Goal: Task Accomplishment & Management: Complete application form

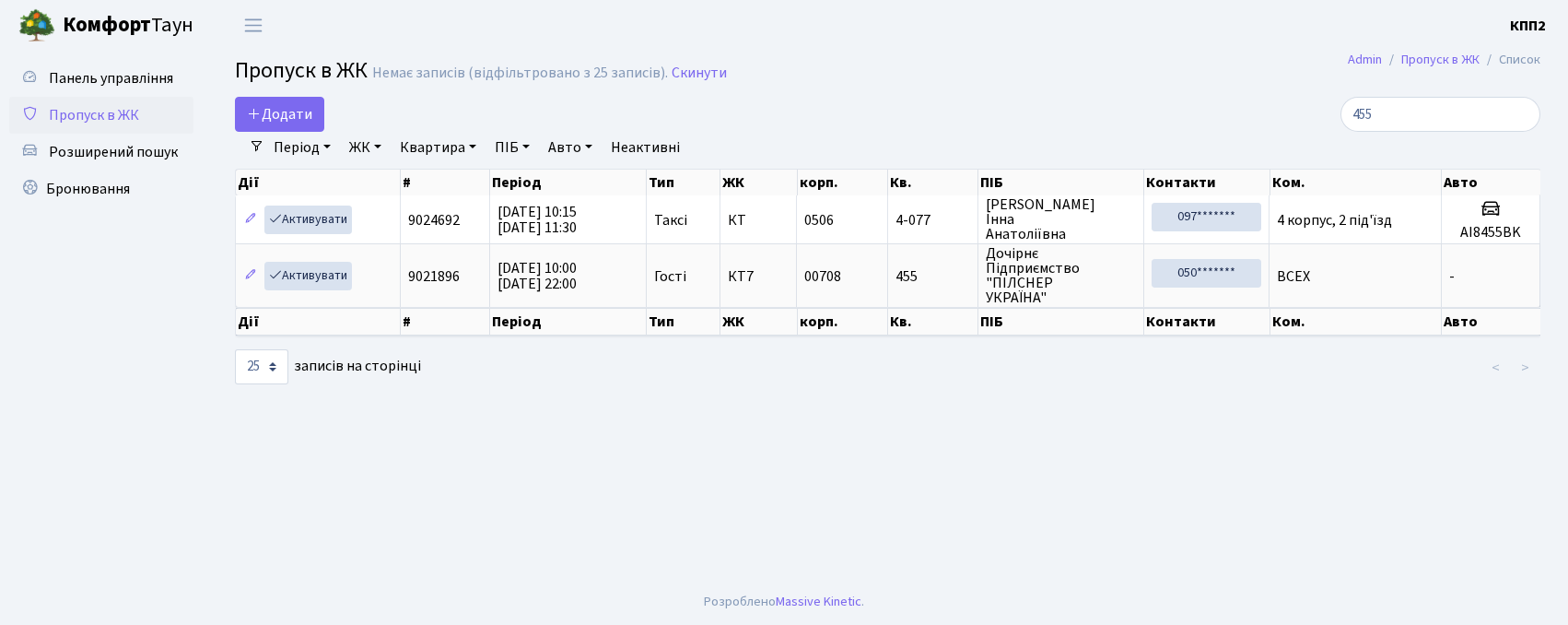
select select "25"
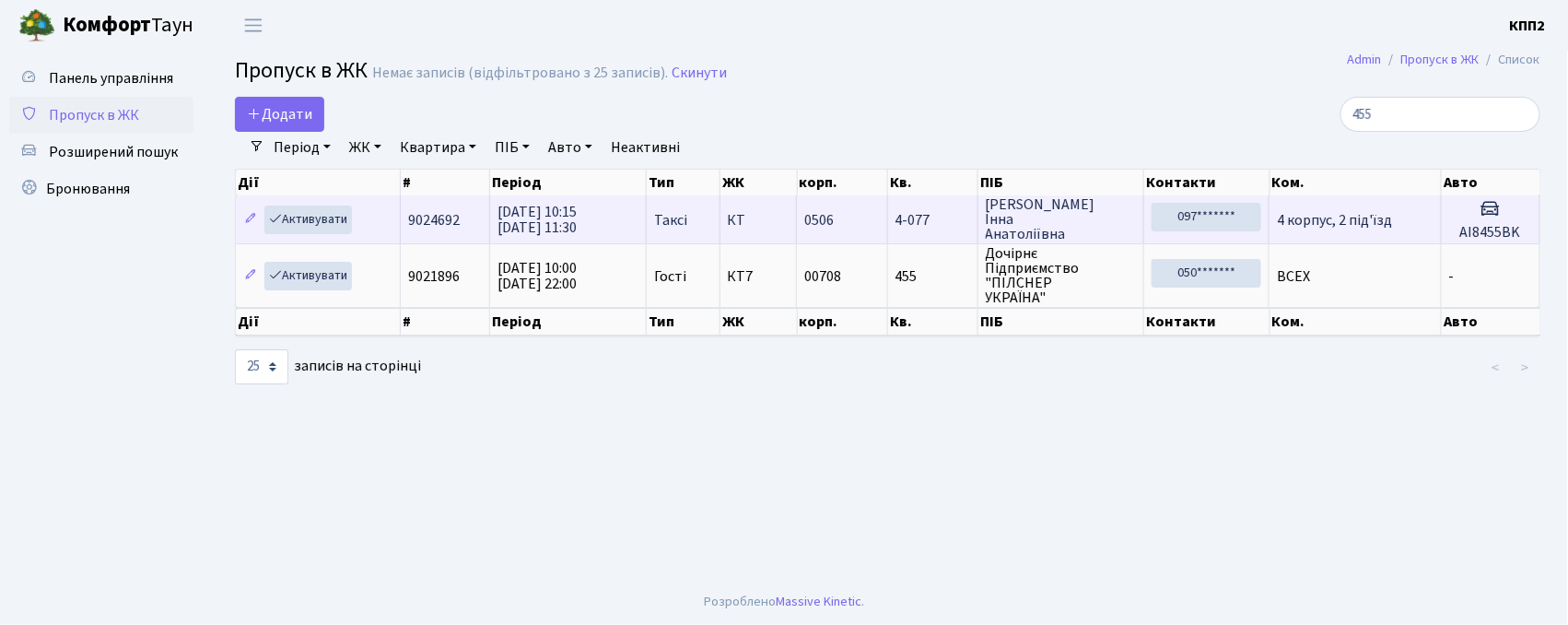
drag, startPoint x: 234, startPoint y: 0, endPoint x: 491, endPoint y: 210, distance: 331.9
click at [794, 94] on body "Комфорт Таун КПП2 Мій обліковий запис Вийти Панель управління Пропуск в ЖК Розш…" at bounding box center [784, 312] width 1568 height 625
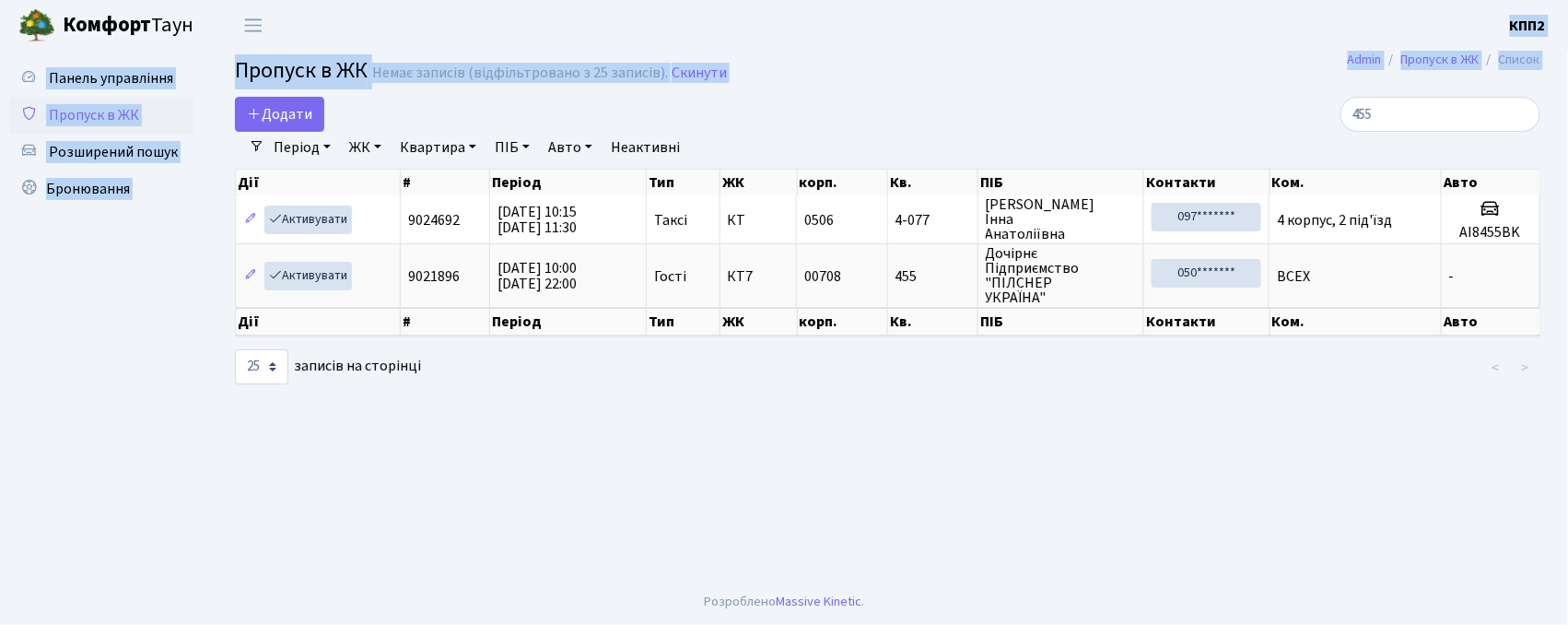
click at [1002, 34] on header "Комфорт Таун КПП2 Мій обліковий запис Вийти" at bounding box center [784, 25] width 1568 height 50
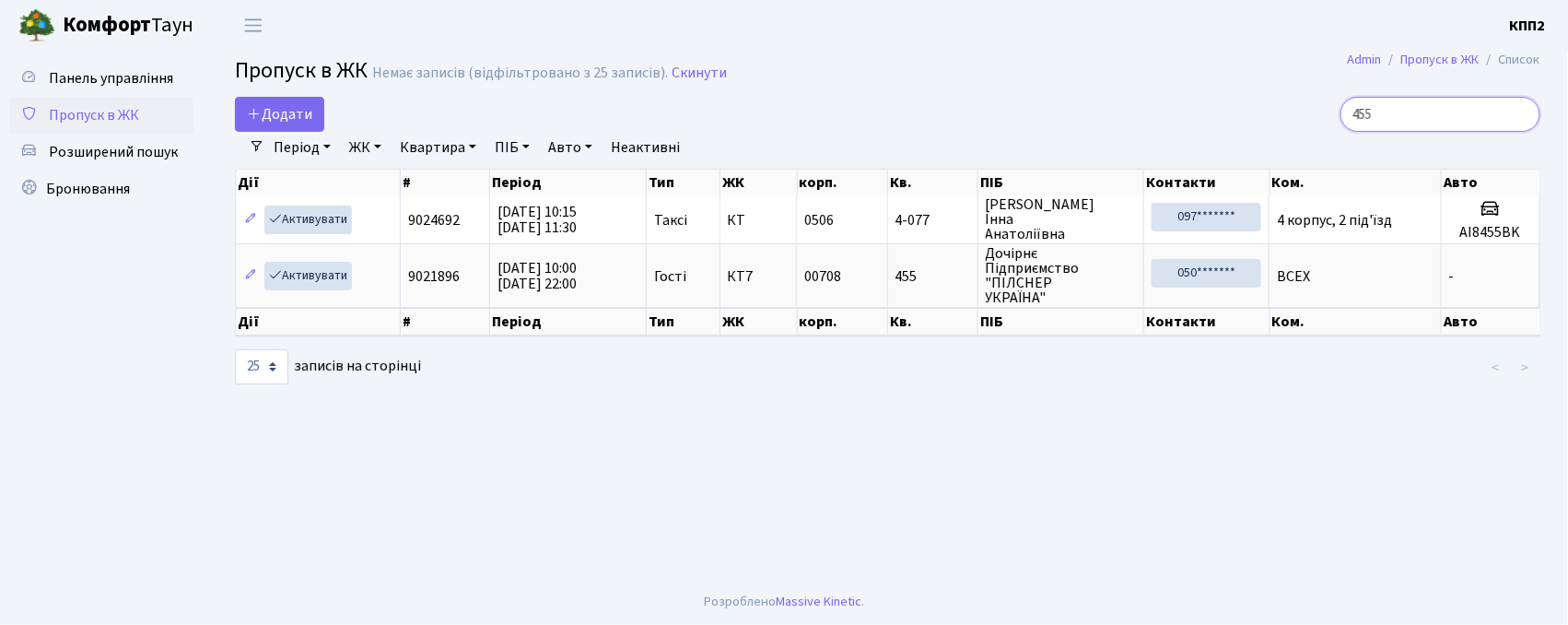
click at [1465, 118] on input "455" at bounding box center [1440, 114] width 200 height 35
type input "4"
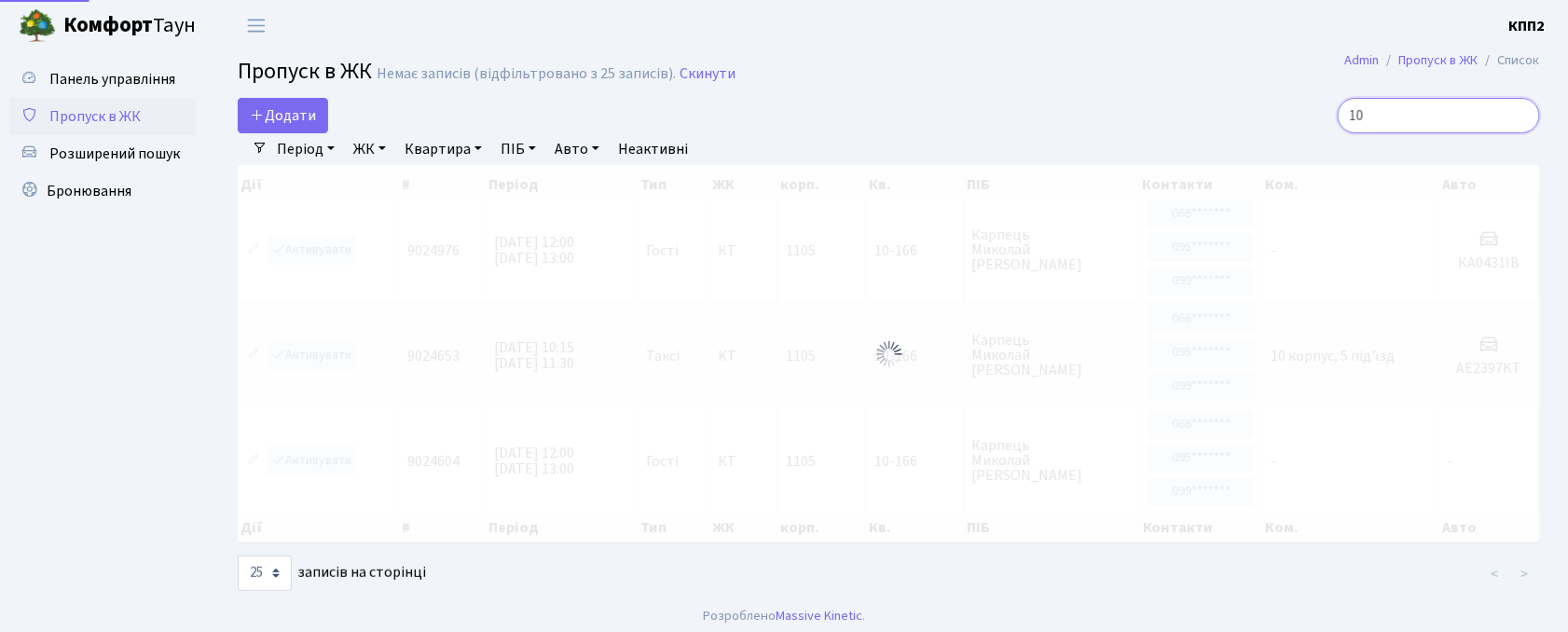
type input "1"
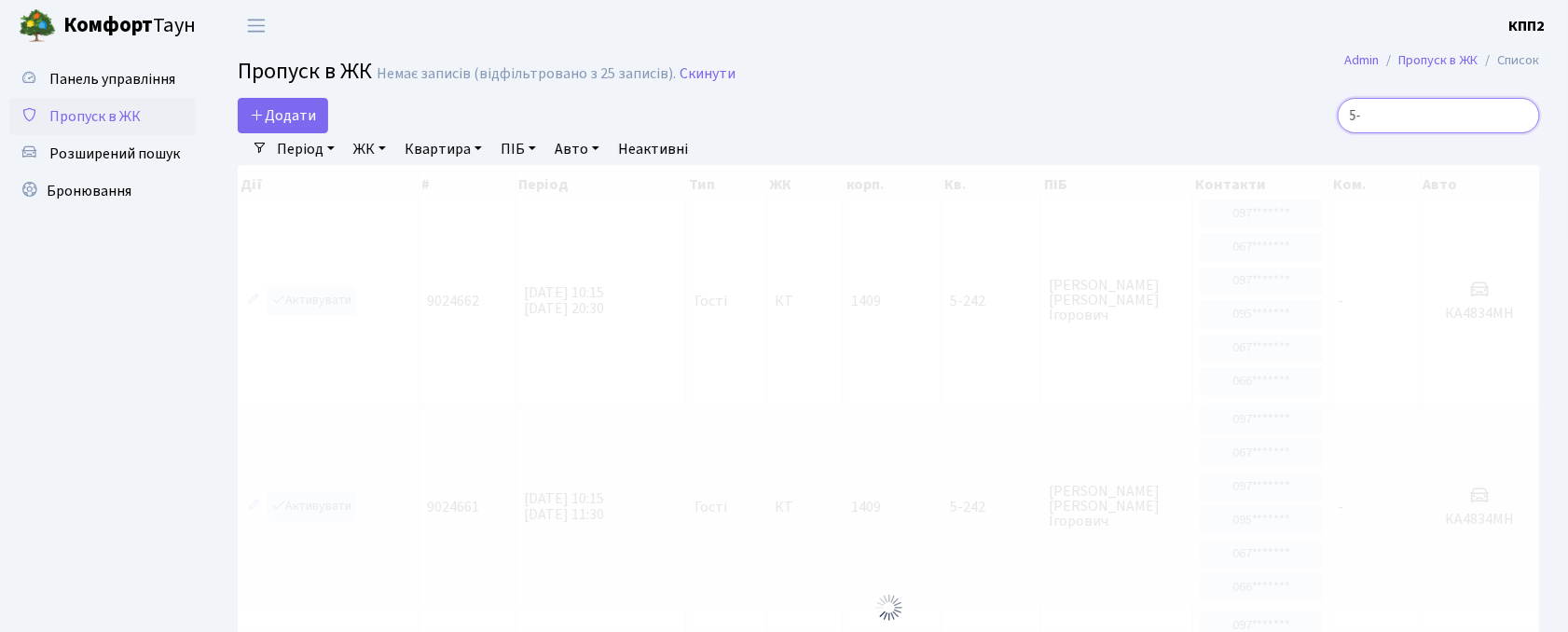
type input "5"
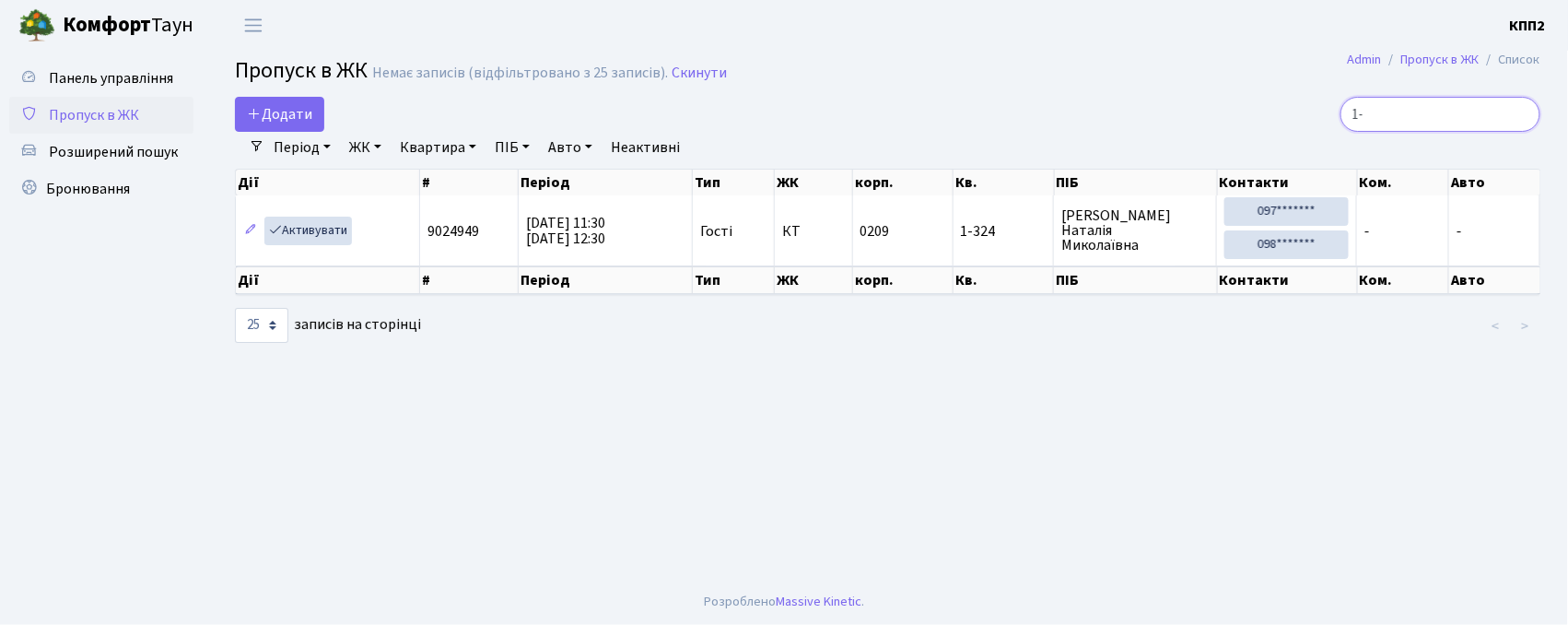
type input "1"
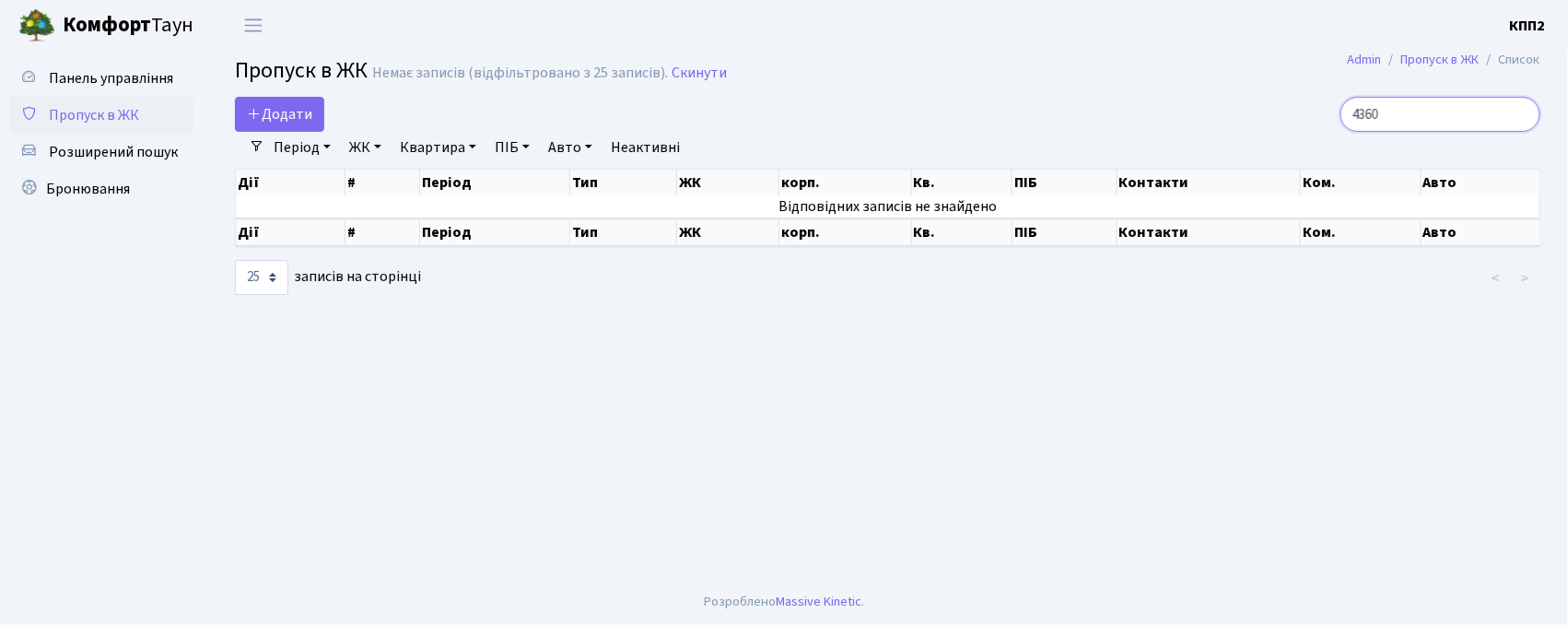
type input "4360"
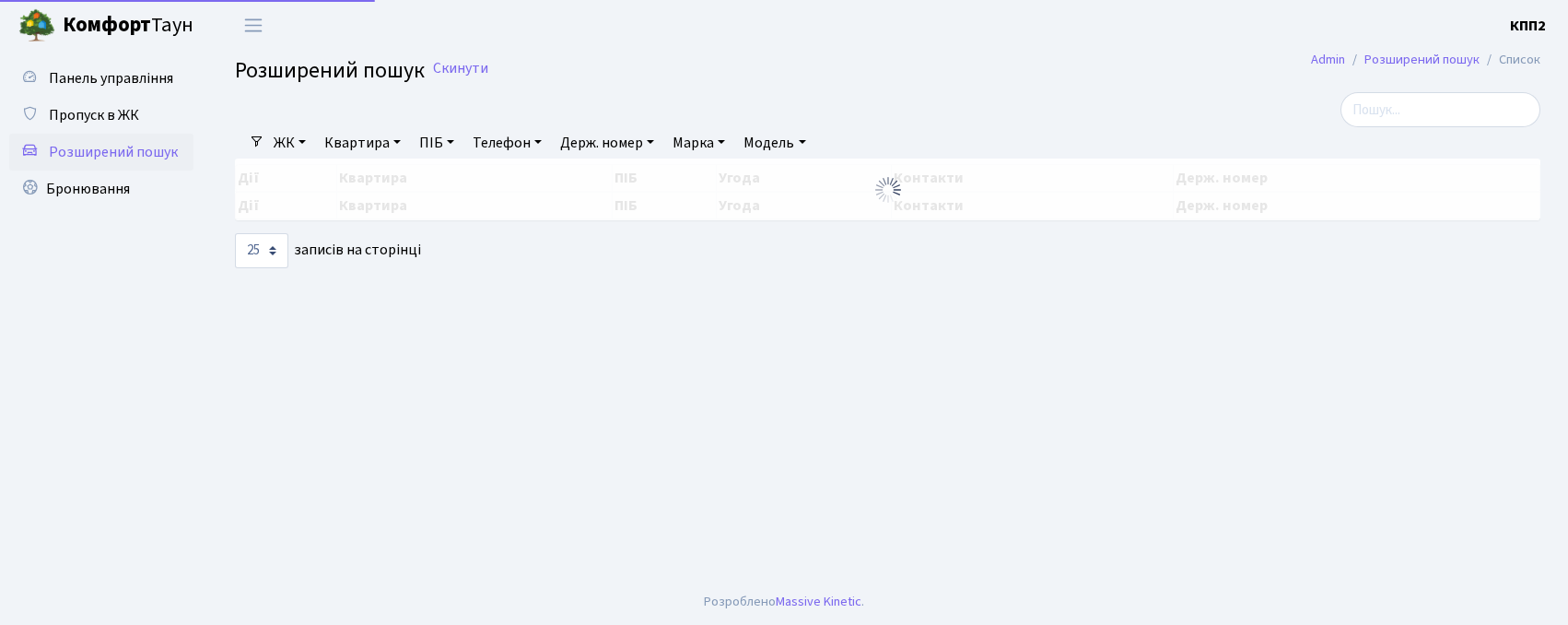
select select "25"
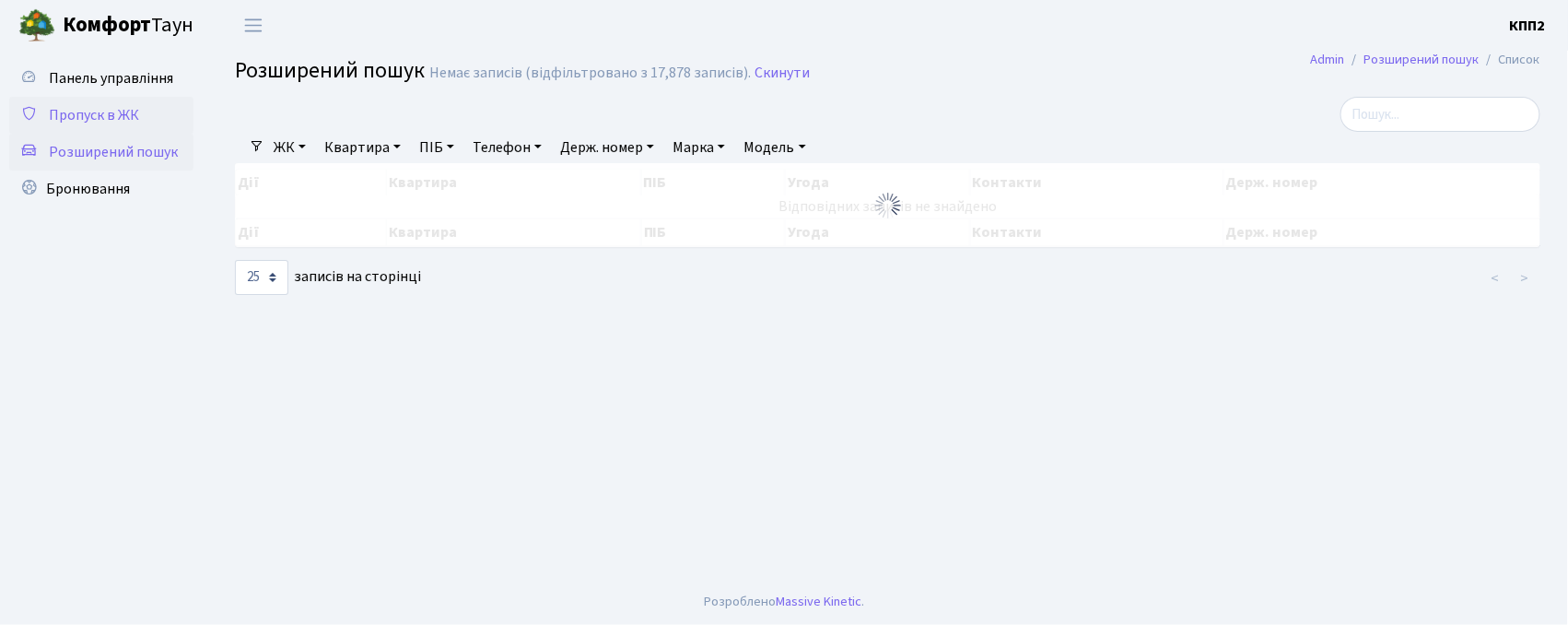
click at [61, 114] on span "Пропуск в ЖК" at bounding box center [95, 115] width 91 height 21
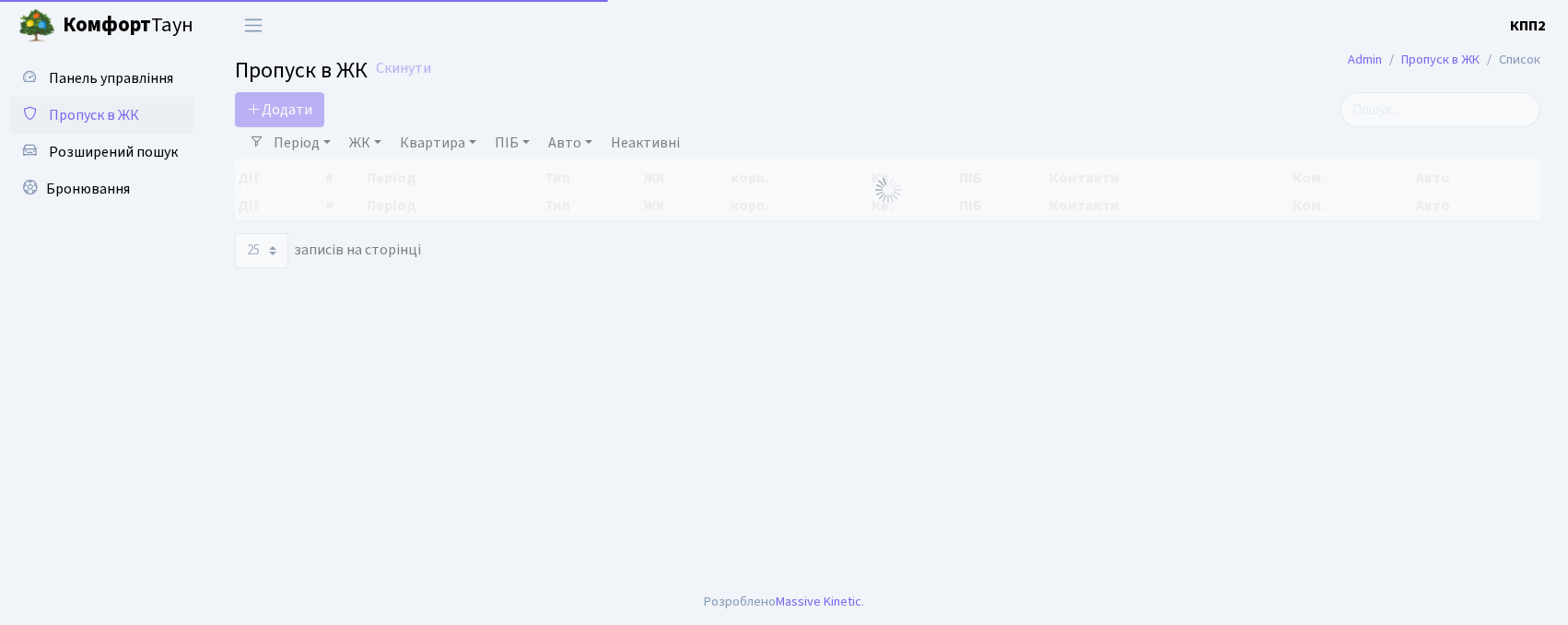
select select "25"
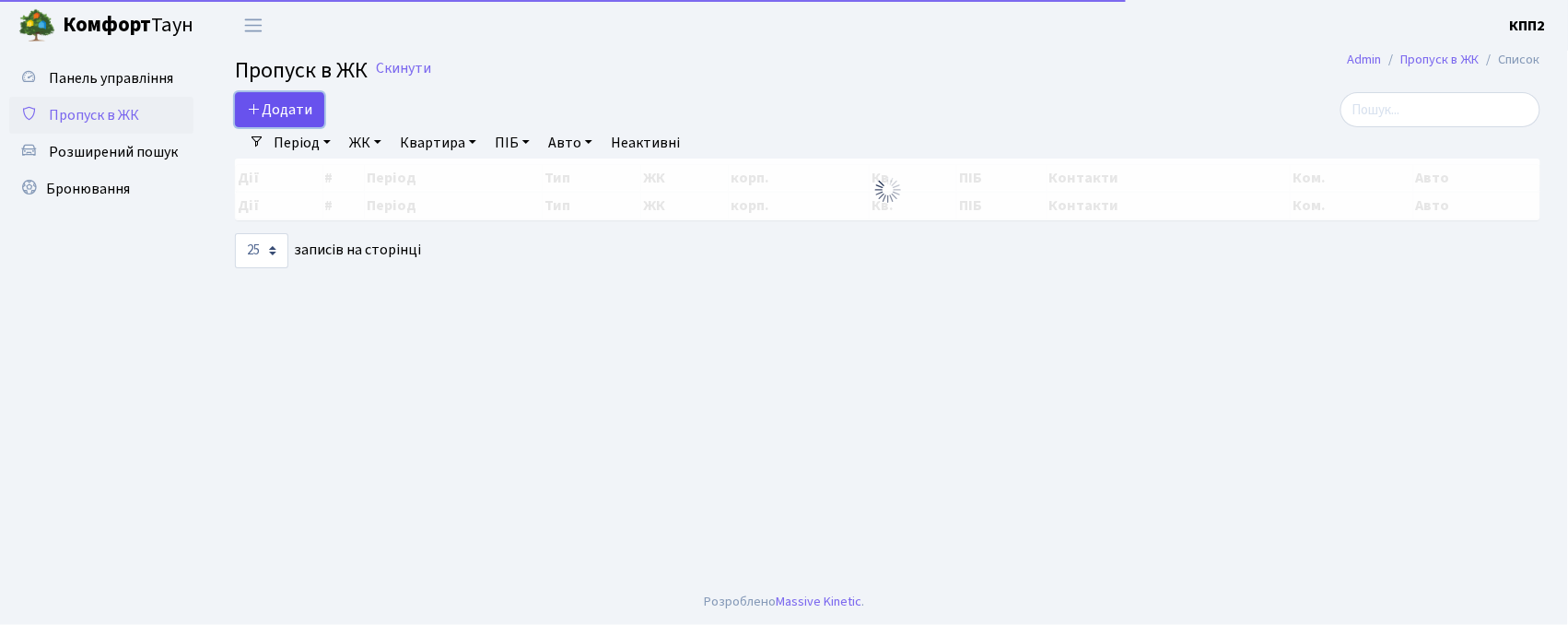
click at [296, 119] on span "Додати" at bounding box center [280, 109] width 65 height 21
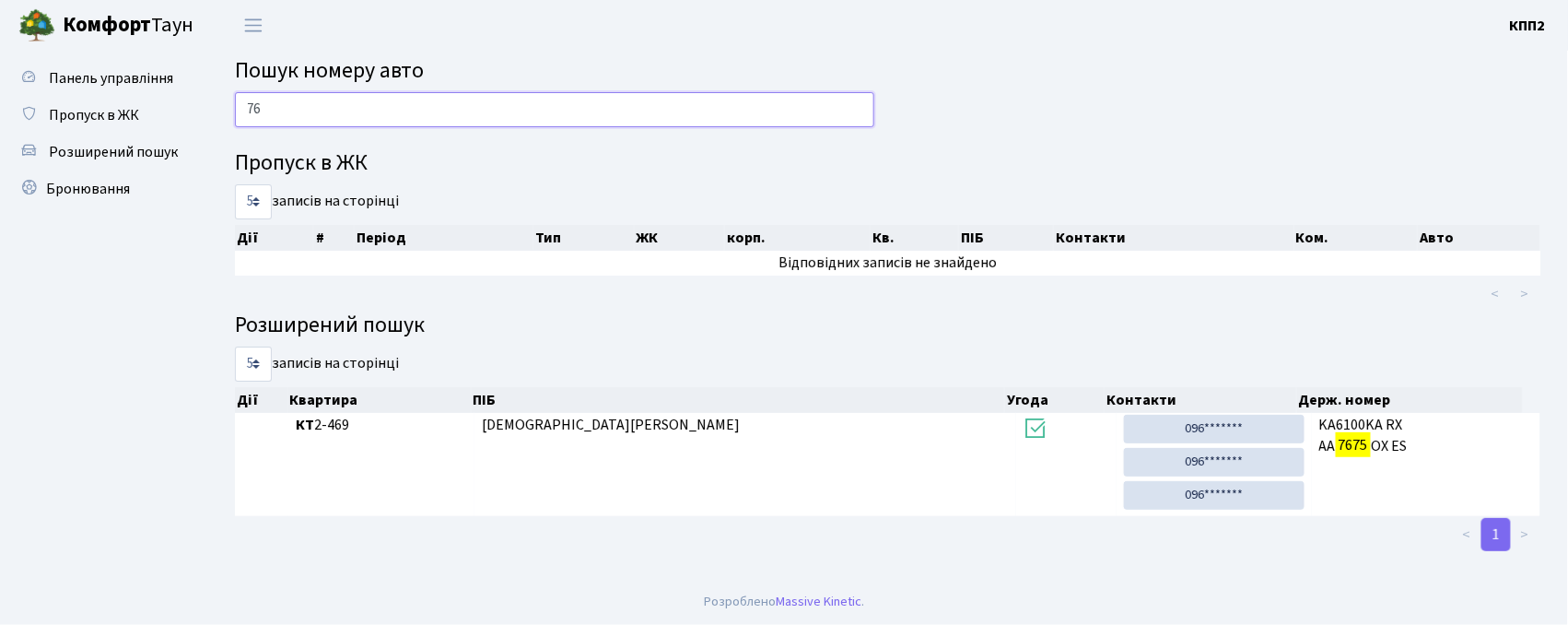
type input "7"
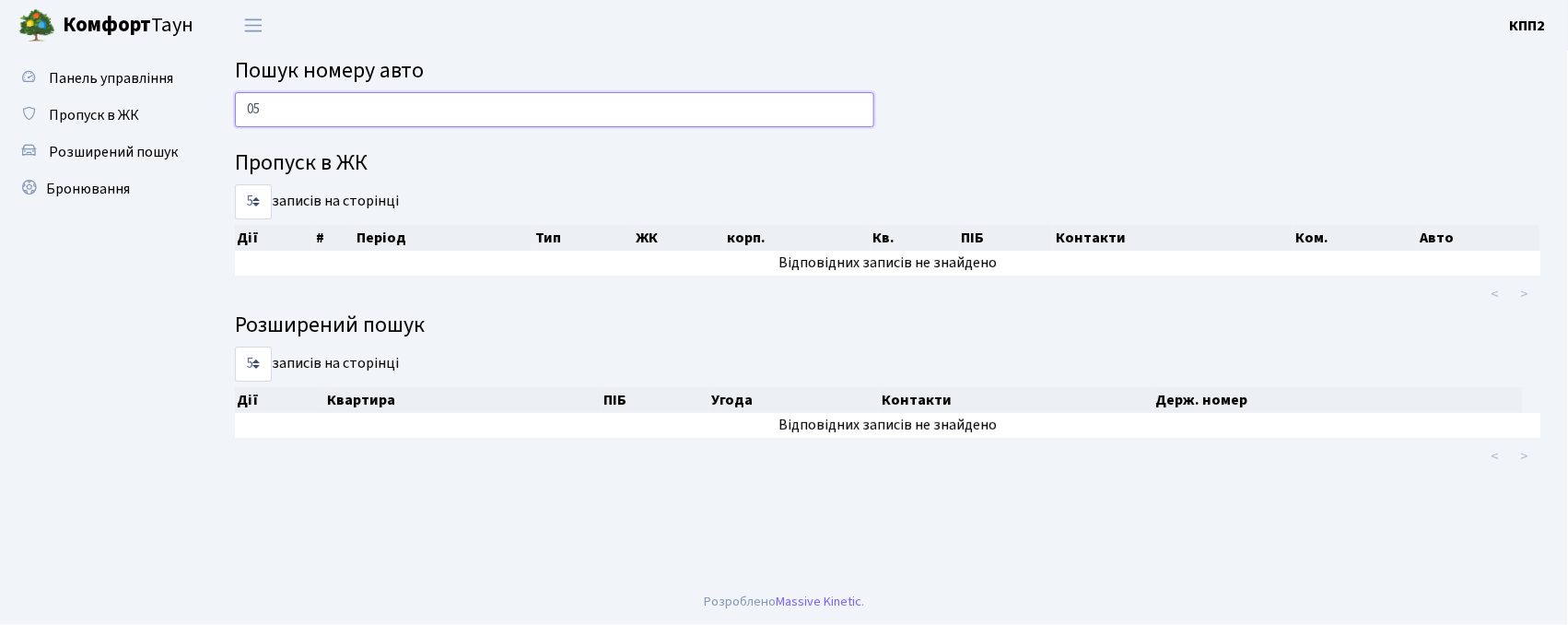
type input "0"
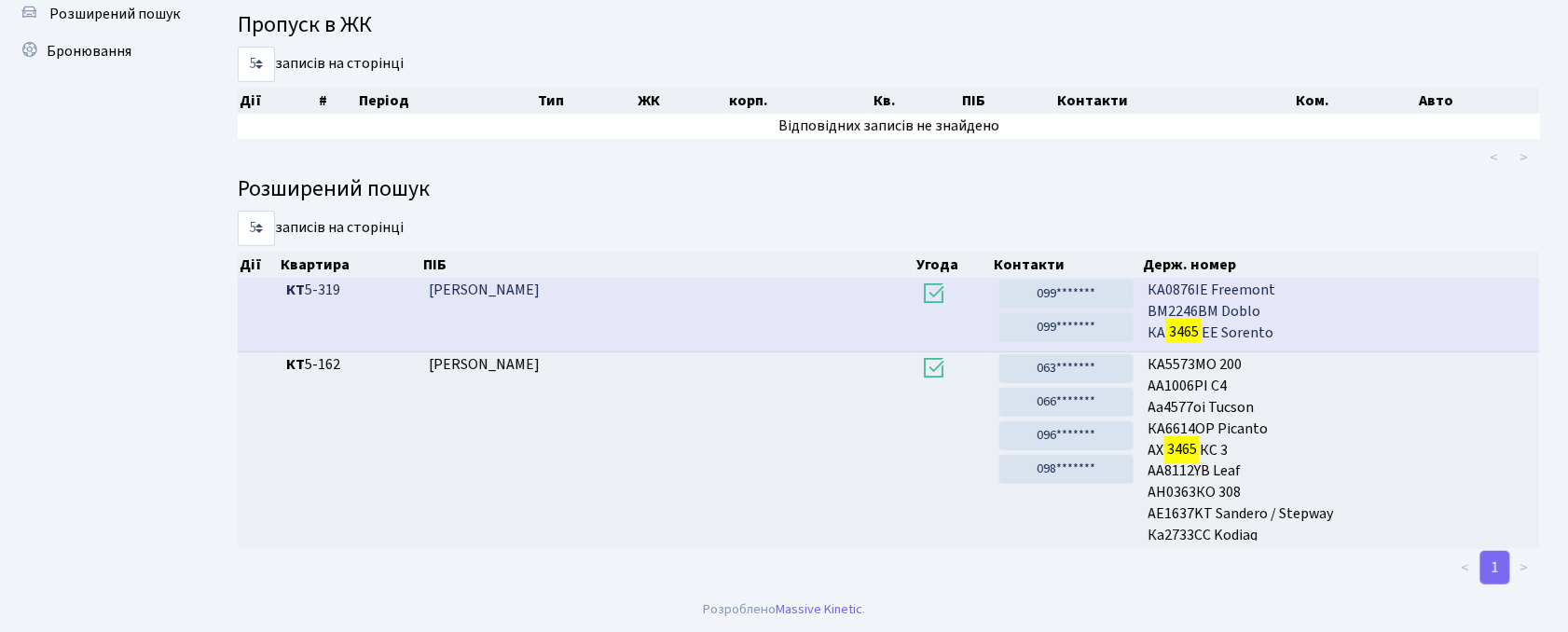
scroll to position [101, 0]
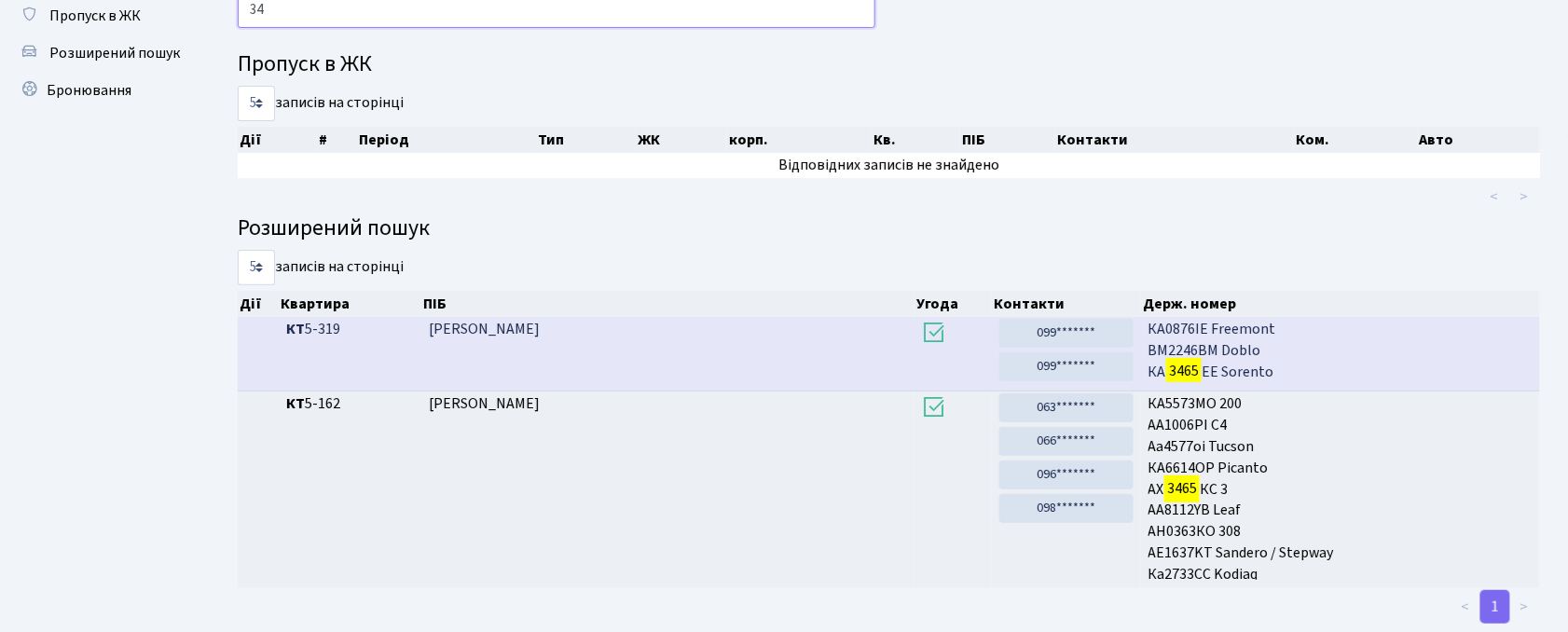
type input "3"
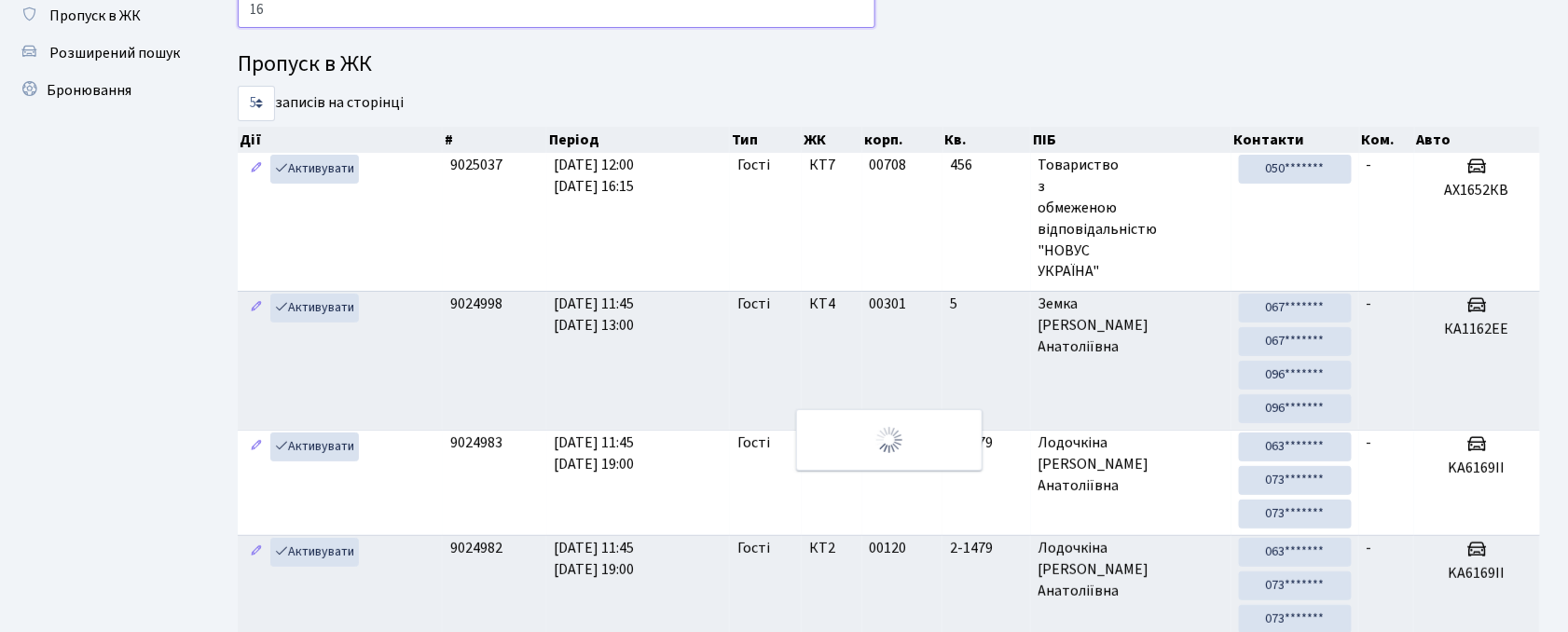
scroll to position [0, 0]
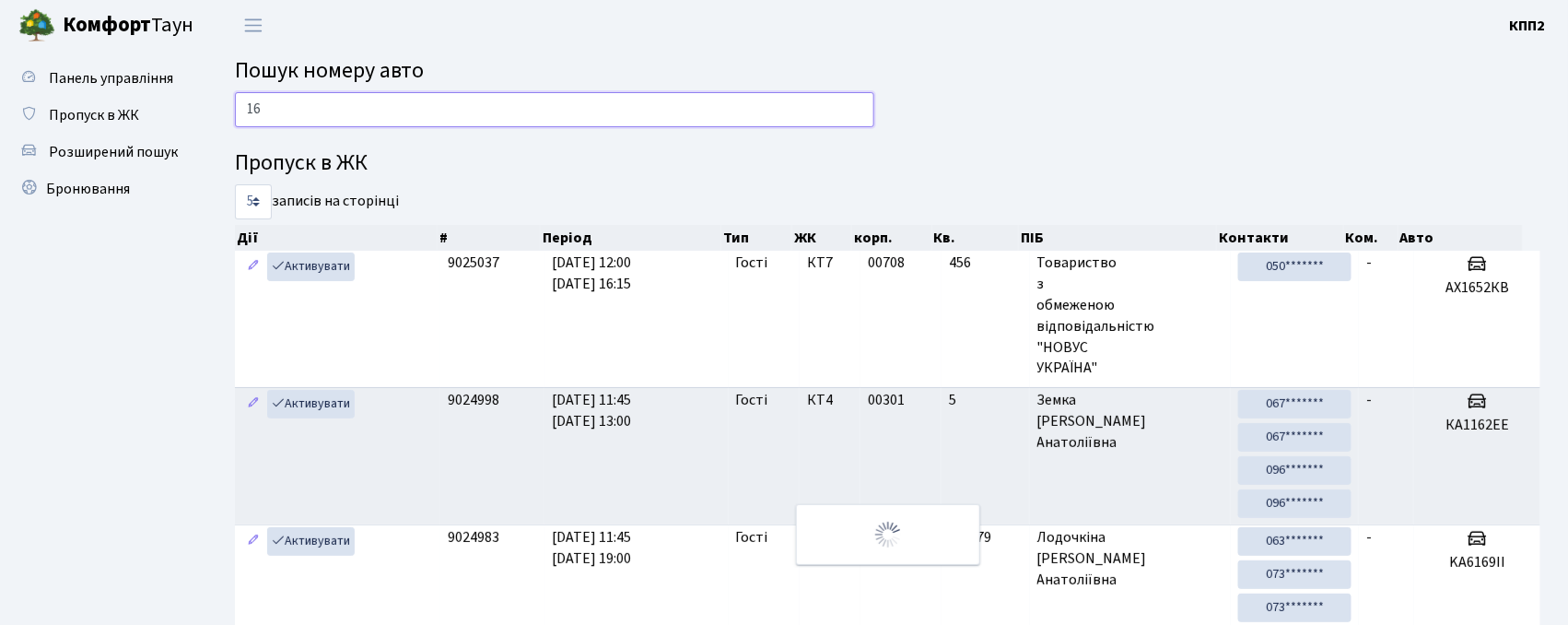
type input "1"
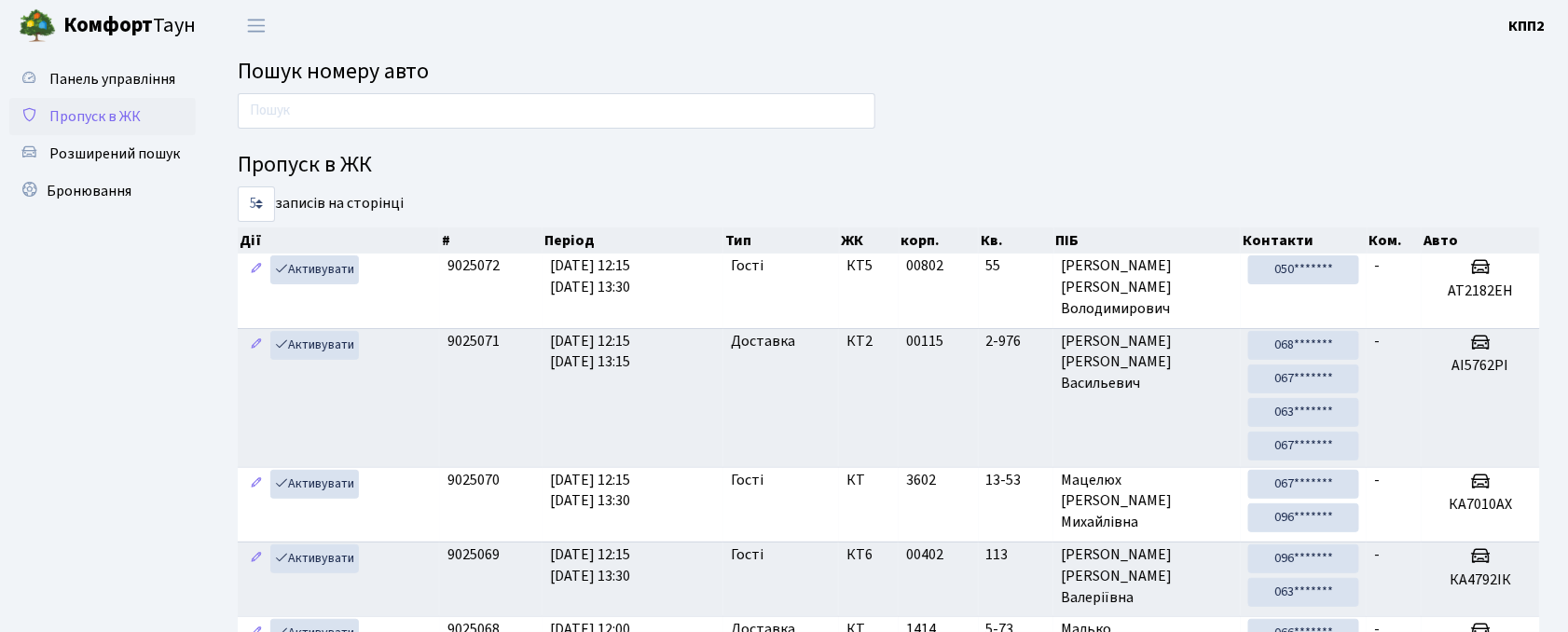
click at [68, 127] on link "Пропуск в ЖК" at bounding box center [102, 116] width 186 height 37
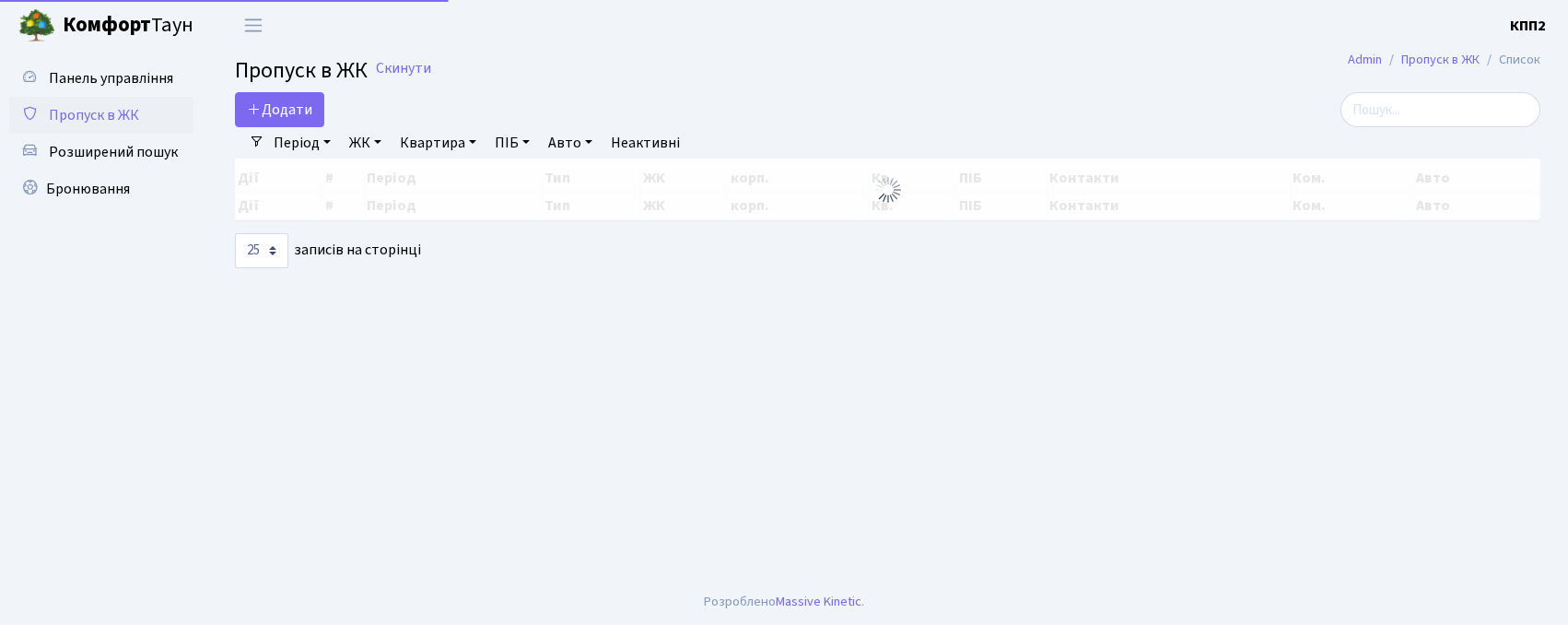
select select "25"
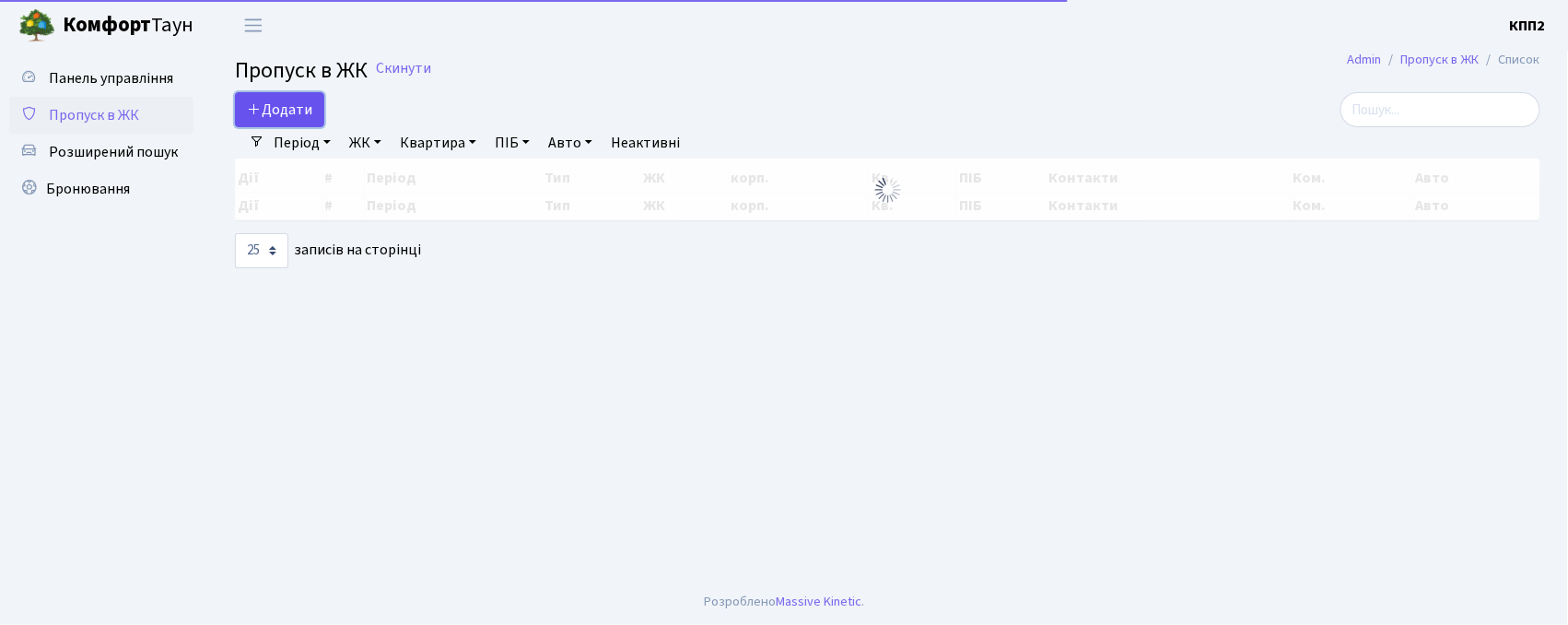
click at [269, 108] on span "Додати" at bounding box center [280, 109] width 65 height 21
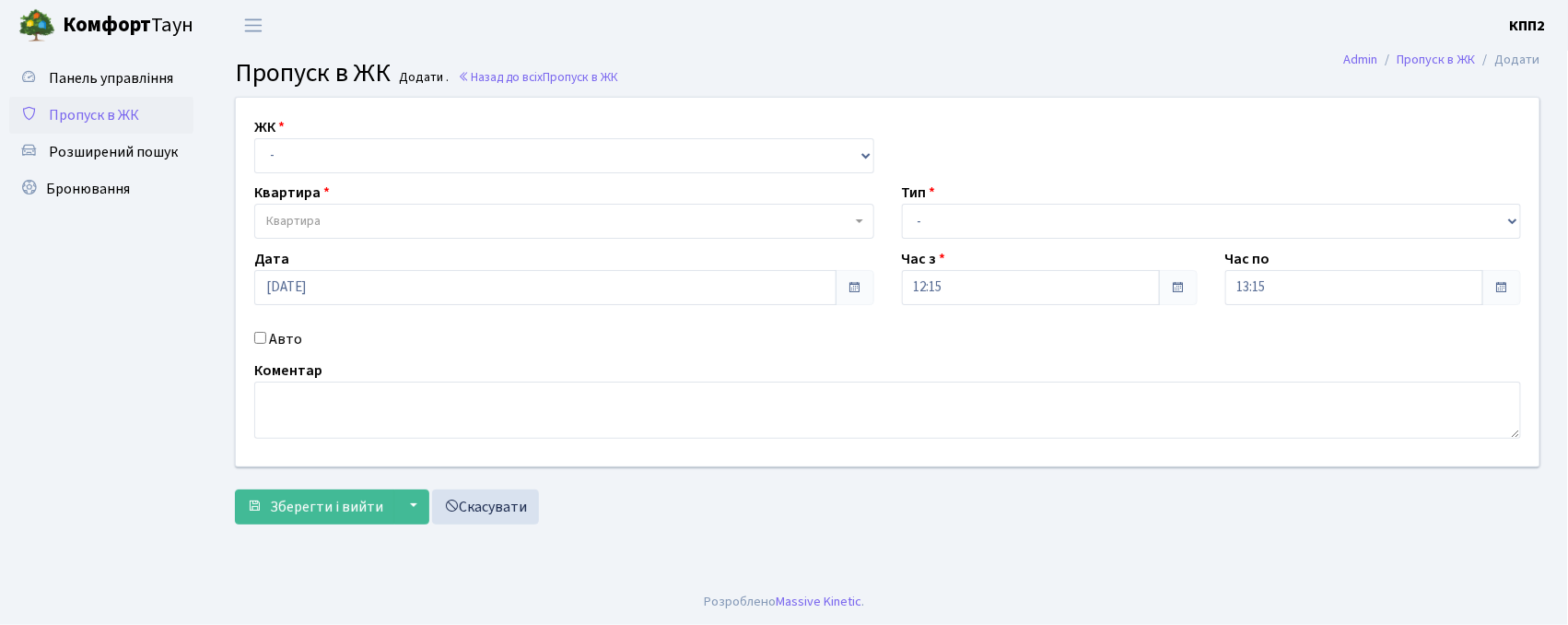
click at [255, 333] on input "Авто" at bounding box center [260, 338] width 12 height 12
checkbox input "true"
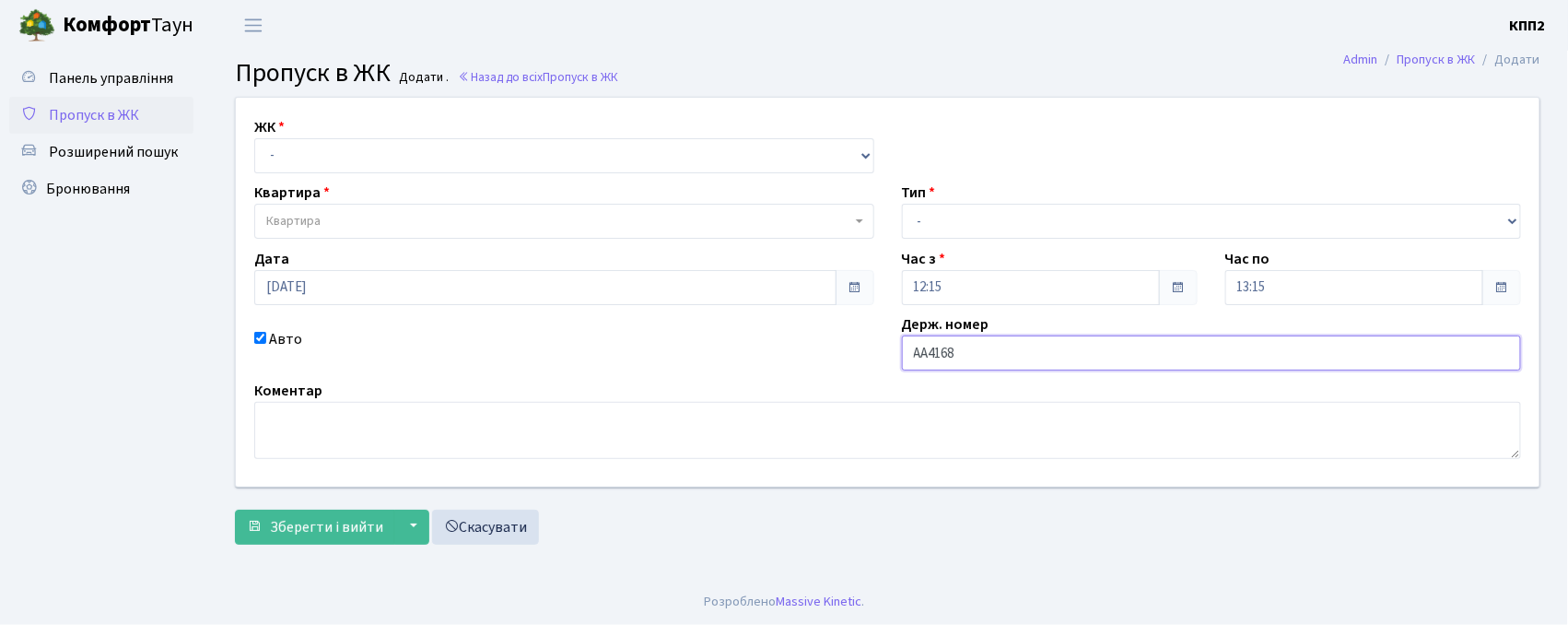
type input "АА4168YA"
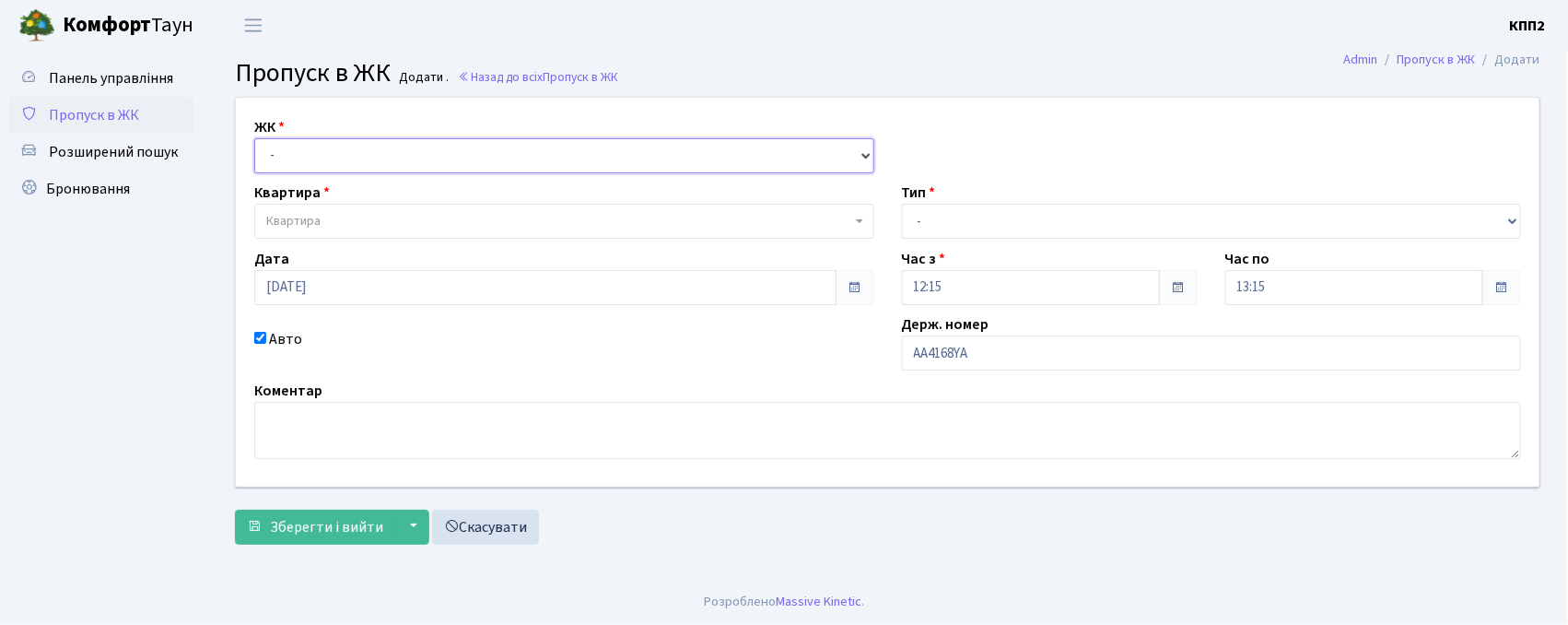
click at [421, 159] on select "- КТ, вул. Регенераторна, 4 КТ2, просп. Соборності, 17 КТ3, вул. Березнева, 16 …" at bounding box center [564, 156] width 620 height 35
select select "271"
click at [254, 138] on select "- КТ, вул. Регенераторна, 4 КТ2, просп. Соборності, 17 КТ3, вул. Березнева, 16 …" at bounding box center [564, 156] width 620 height 35
select select
click at [432, 226] on span "Квартира" at bounding box center [559, 221] width 585 height 19
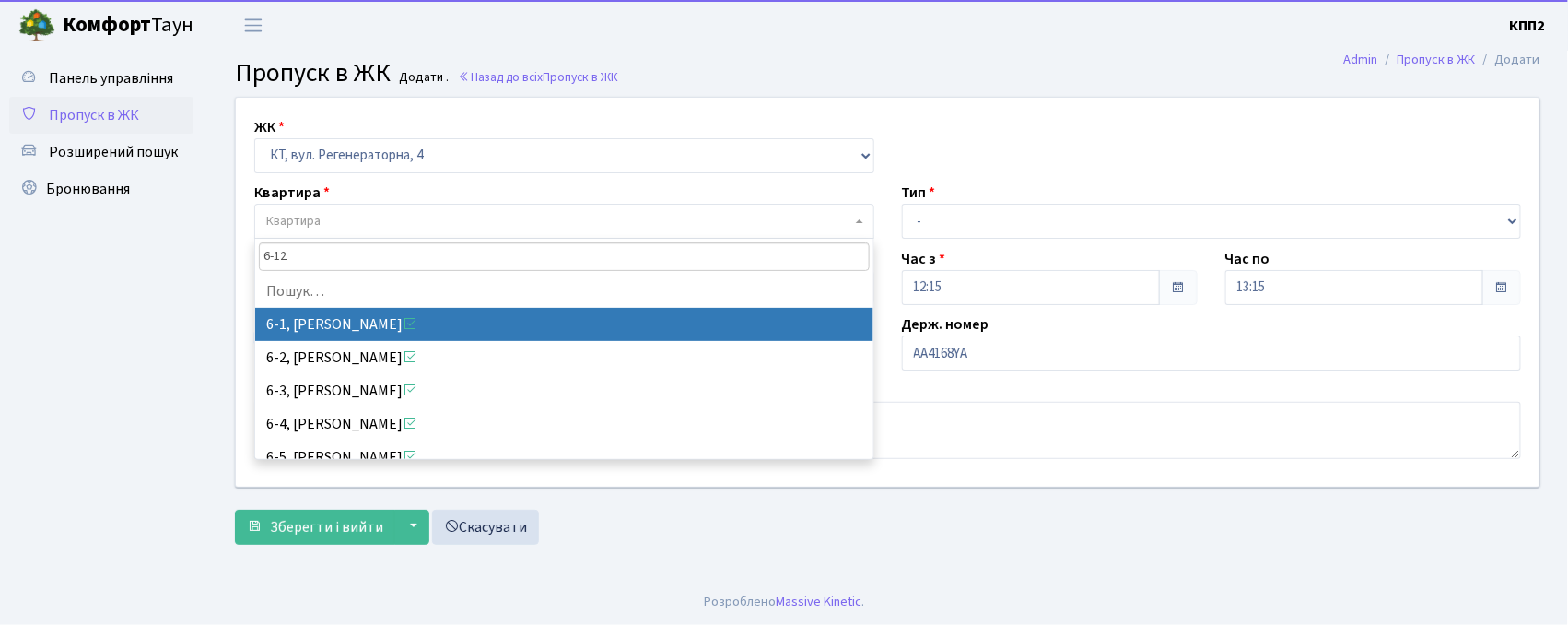
type input "6-121"
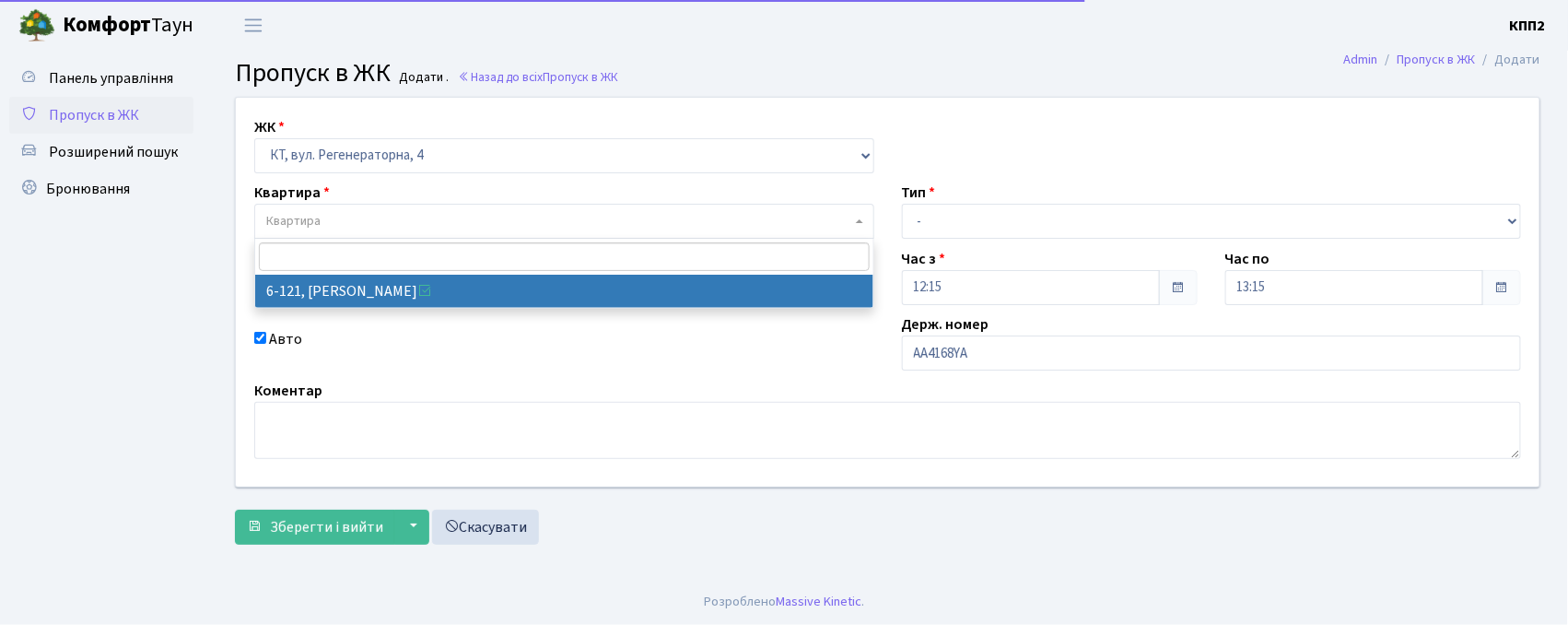
select select "5257"
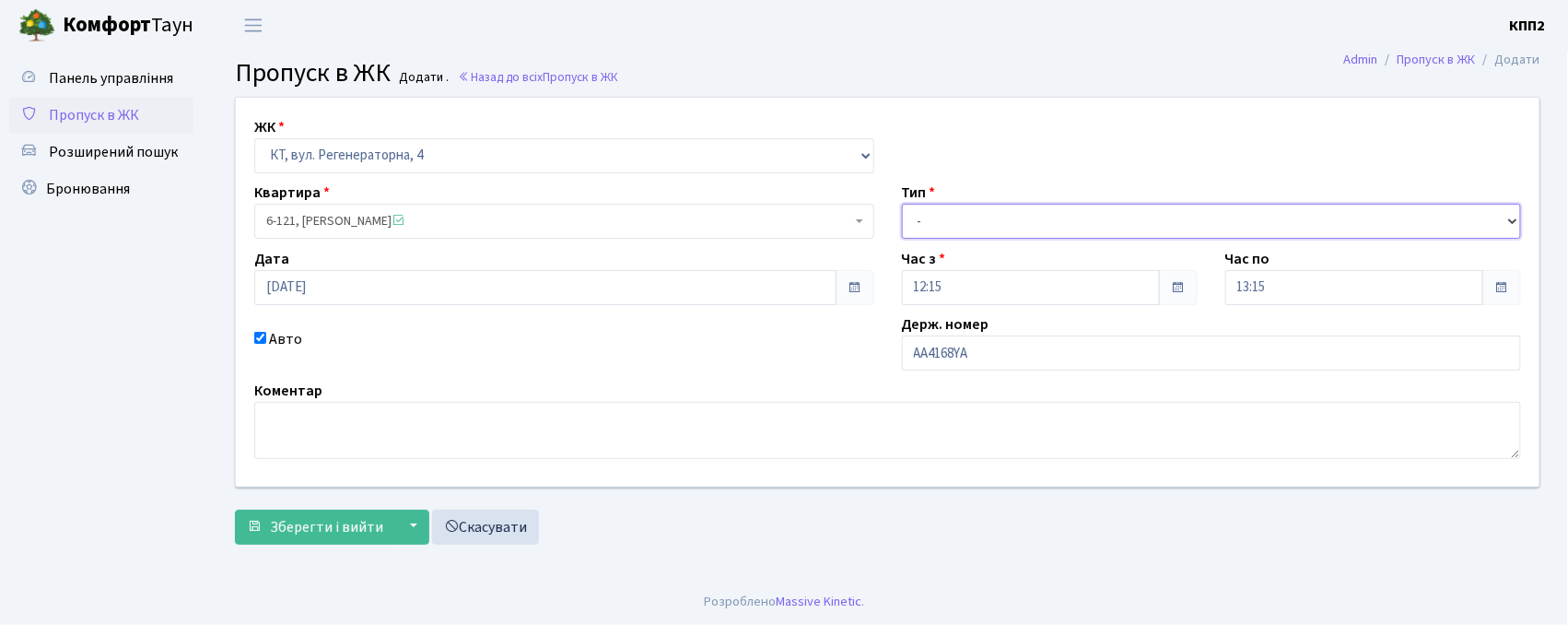
click at [1141, 223] on select "- Доставка Таксі Гості Сервіс" at bounding box center [1211, 222] width 620 height 35
click at [902, 204] on select "- Доставка Таксі Гості Сервіс" at bounding box center [1211, 222] width 620 height 35
drag, startPoint x: 1089, startPoint y: 220, endPoint x: 1089, endPoint y: 234, distance: 14.0
click at [1089, 220] on select "- Доставка Таксі Гості Сервіс" at bounding box center [1211, 222] width 620 height 35
select select "2"
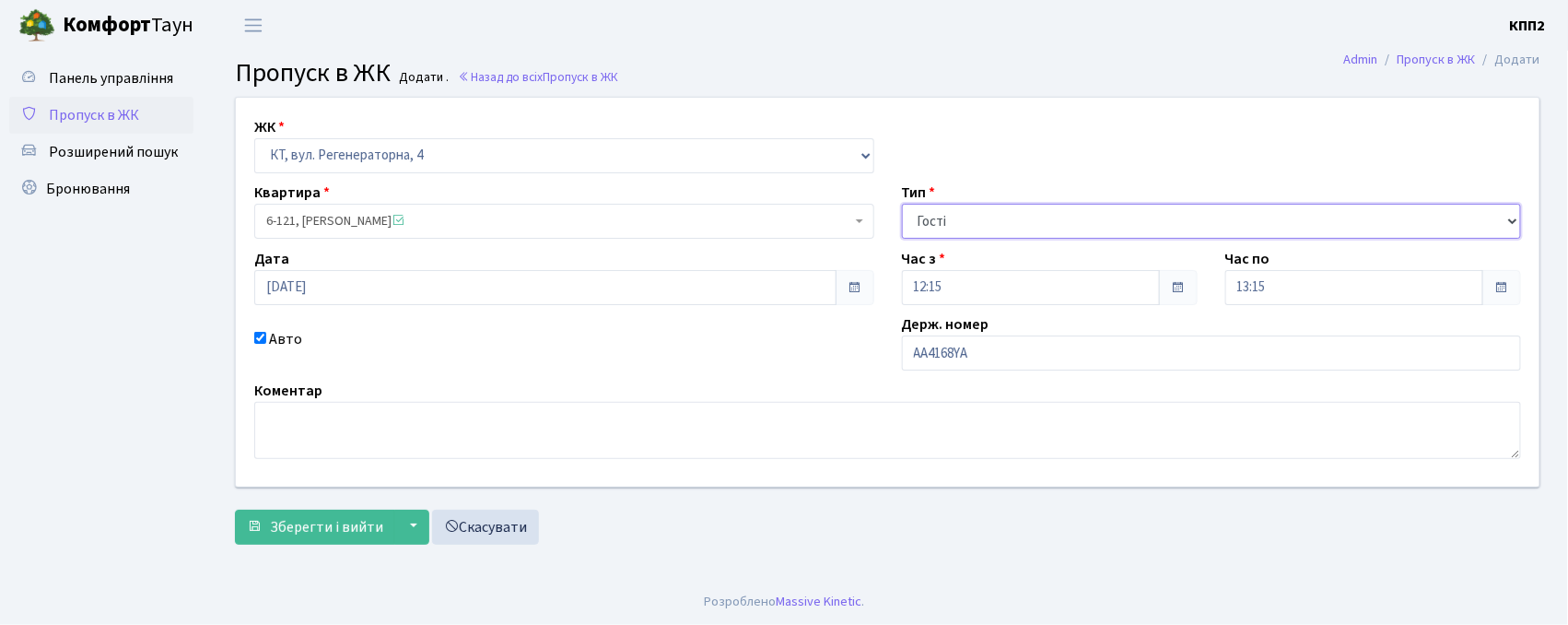
click at [902, 204] on select "- Доставка Таксі Гості Сервіс" at bounding box center [1211, 222] width 620 height 35
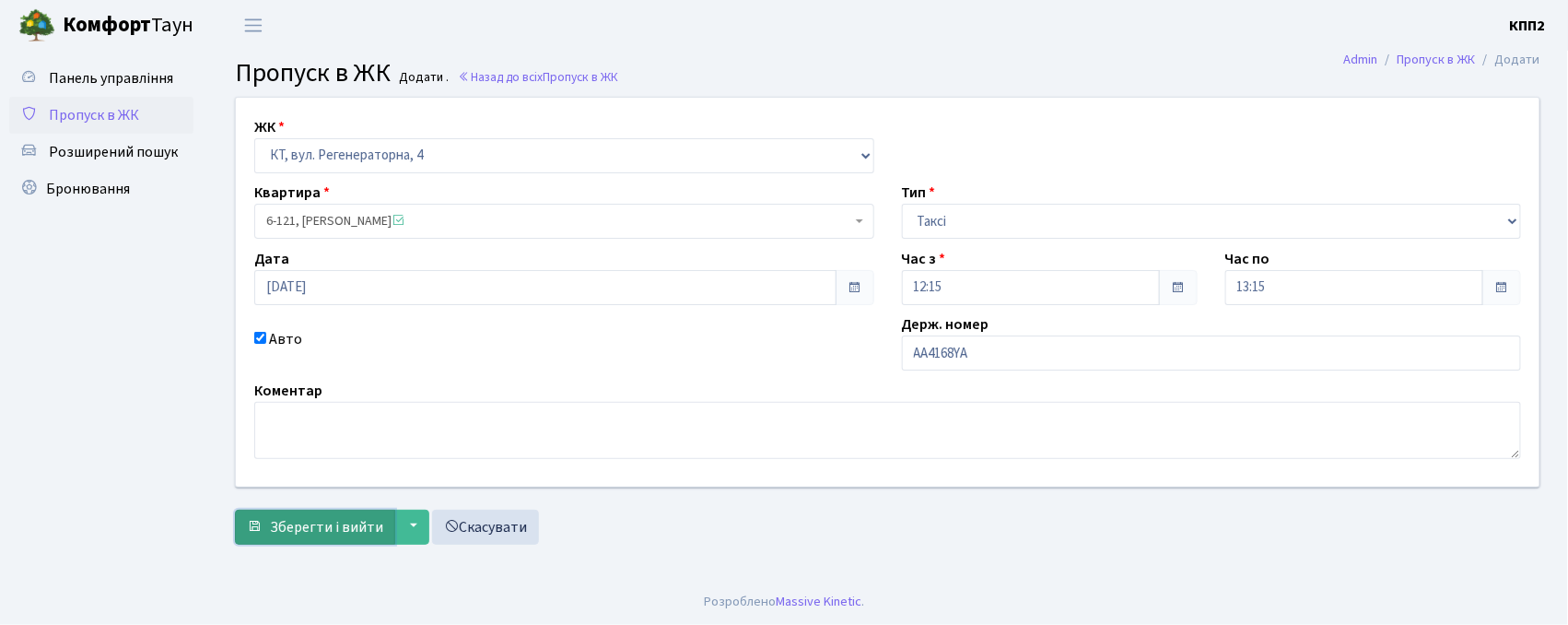
click at [328, 532] on span "Зберегти і вийти" at bounding box center [326, 527] width 113 height 21
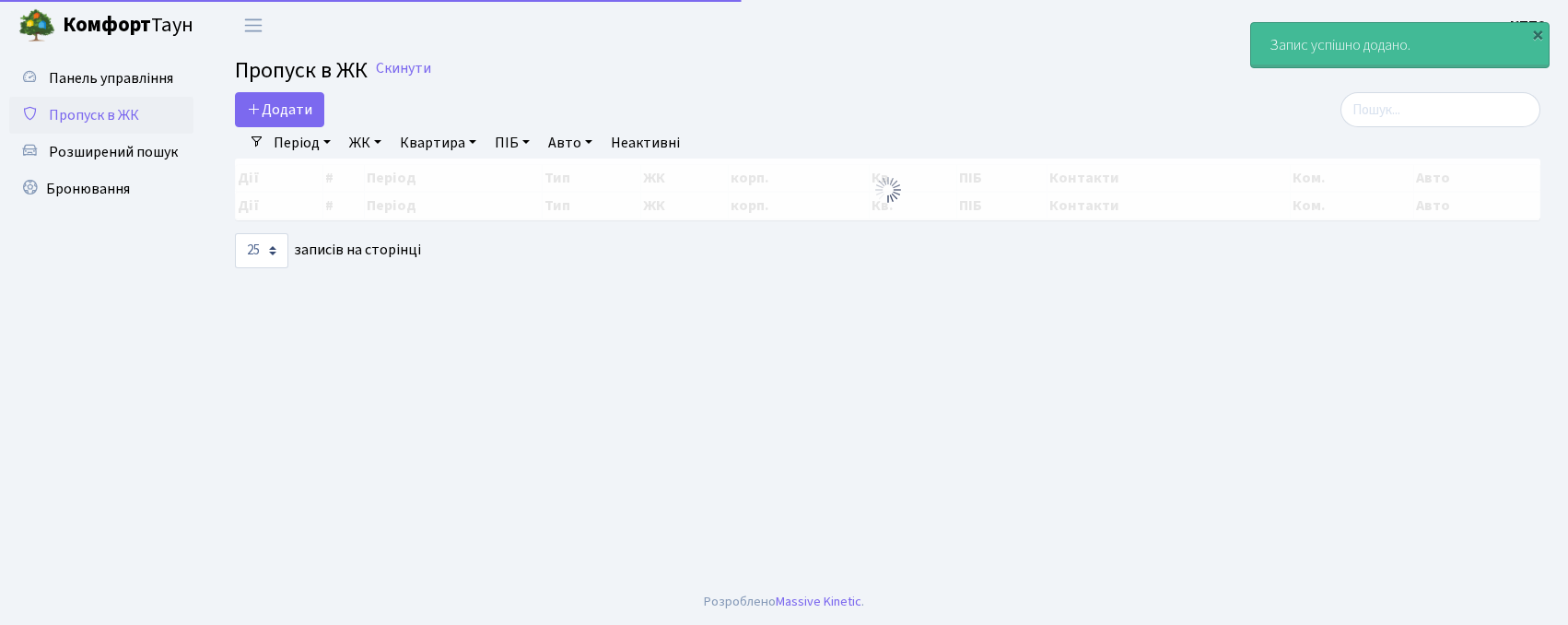
select select "25"
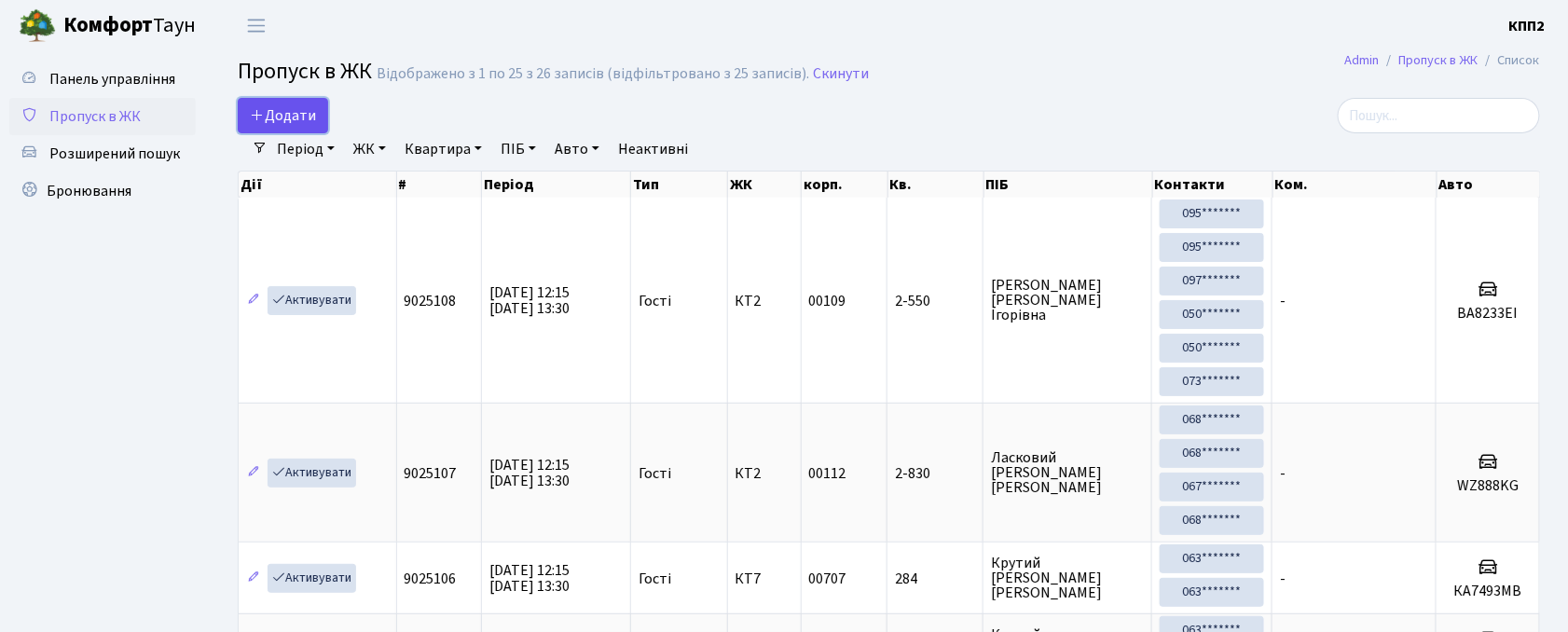
click at [274, 117] on span "Додати" at bounding box center [283, 116] width 66 height 21
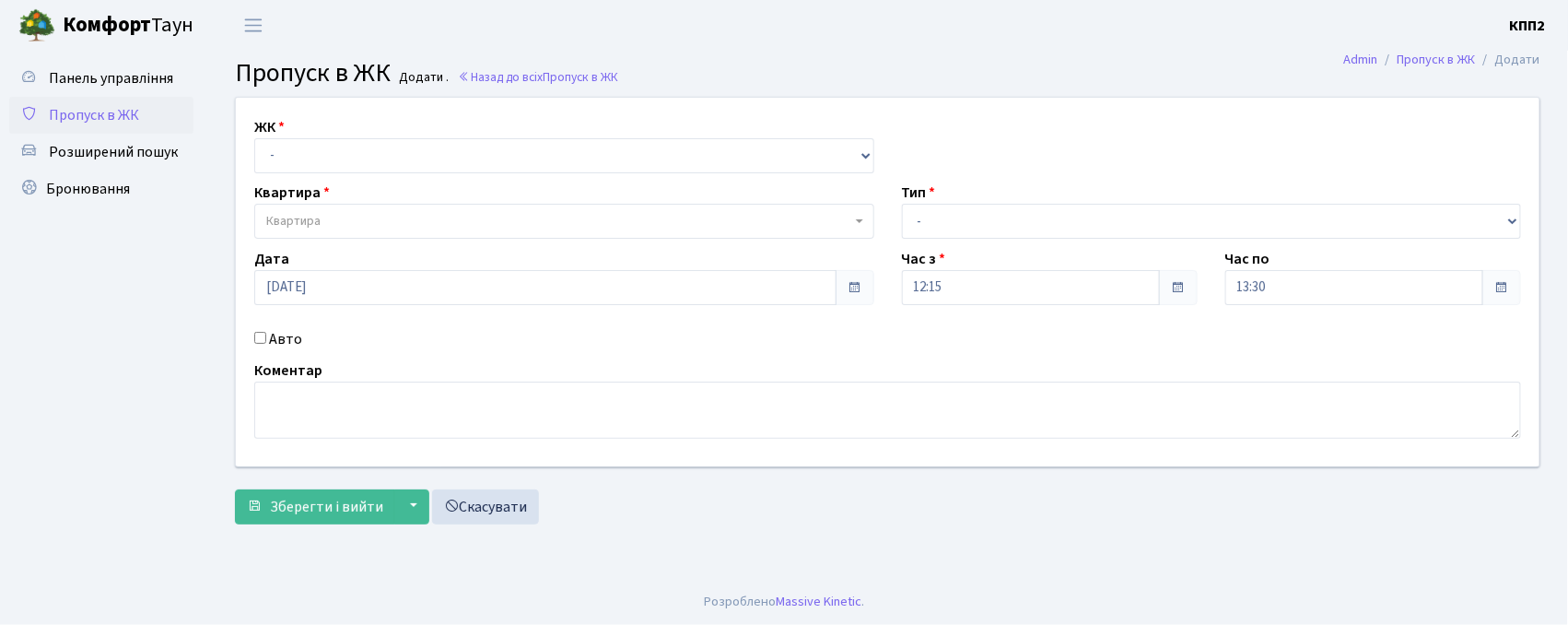
click at [260, 339] on input "Авто" at bounding box center [260, 338] width 12 height 12
checkbox input "true"
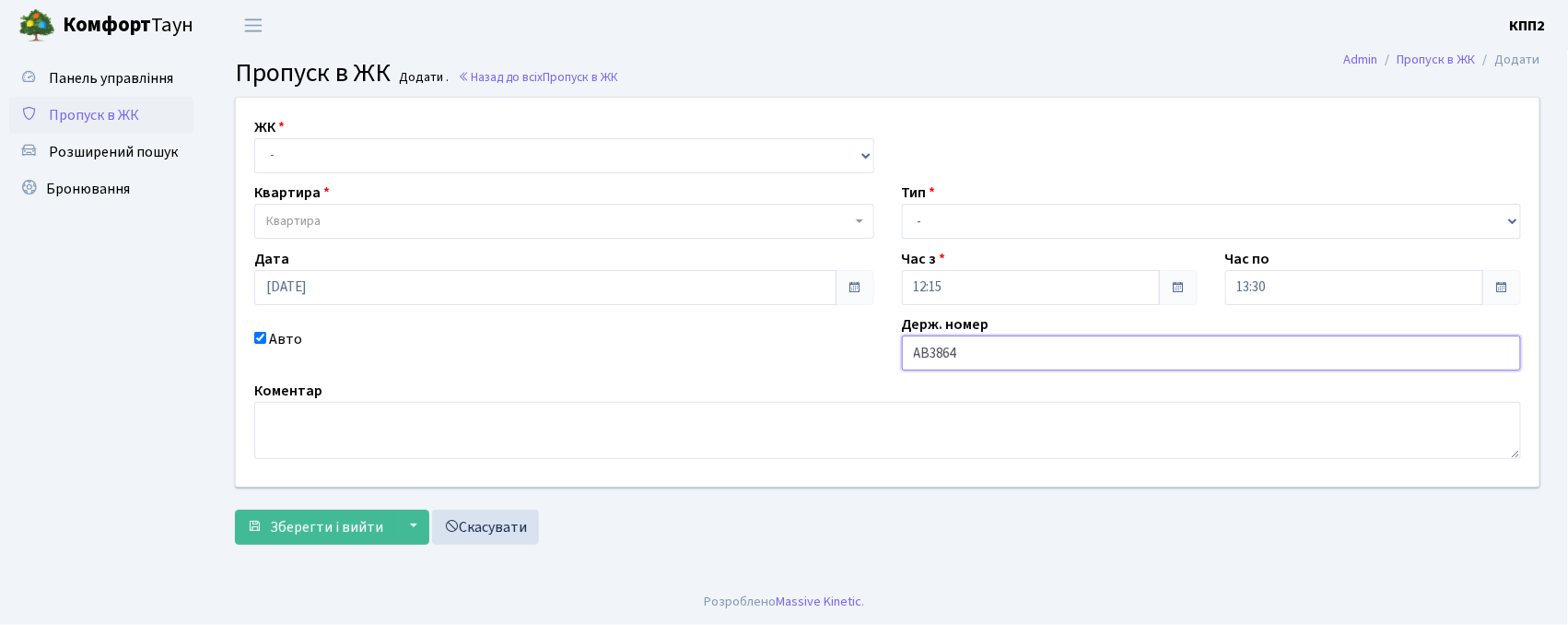
type input "АВ3864КО"
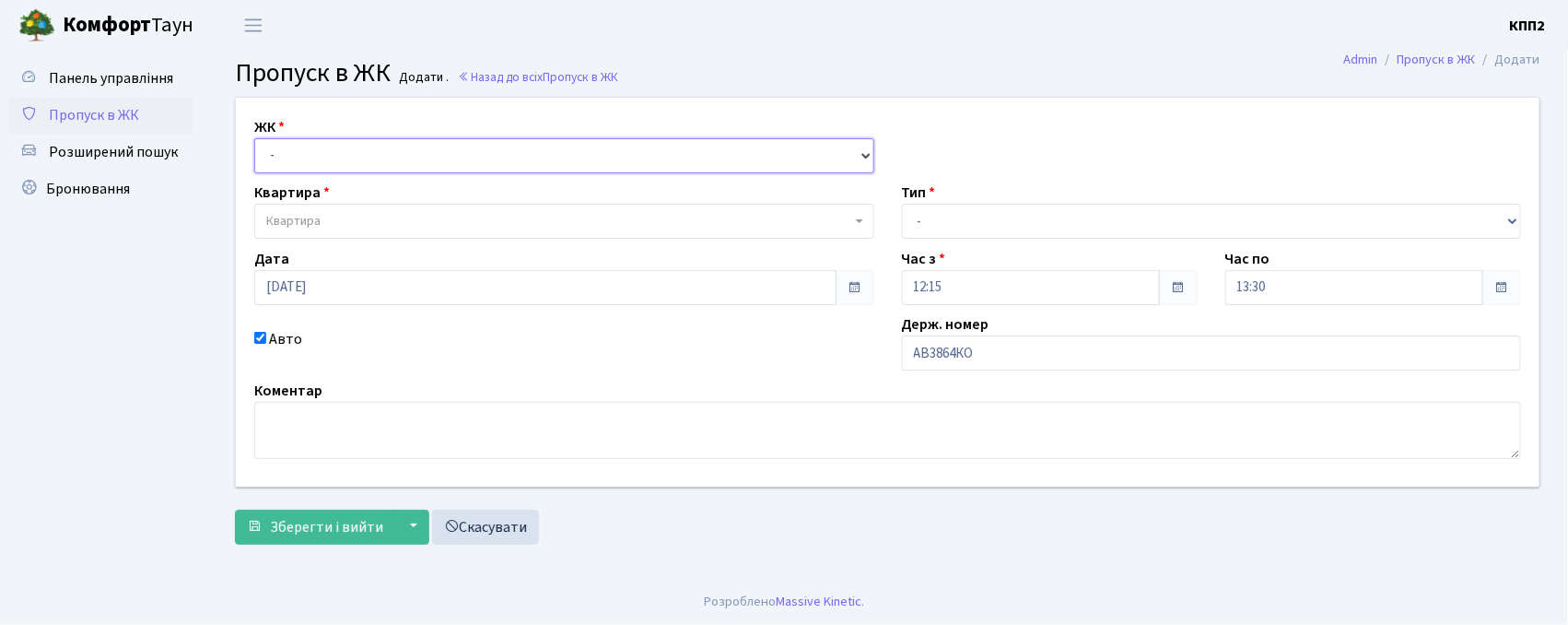
click at [411, 155] on select "- КТ, вул. Регенераторна, 4 КТ2, просп. Соборності, 17 КТ3, вул. Березнева, 16 …" at bounding box center [564, 156] width 620 height 35
select select "302"
click at [254, 138] on select "- КТ, вул. Регенераторна, 4 КТ2, просп. Соборності, 17 КТ3, вул. Березнева, 16 …" at bounding box center [564, 156] width 620 height 35
select select
click at [437, 214] on span "Квартира" at bounding box center [559, 221] width 585 height 19
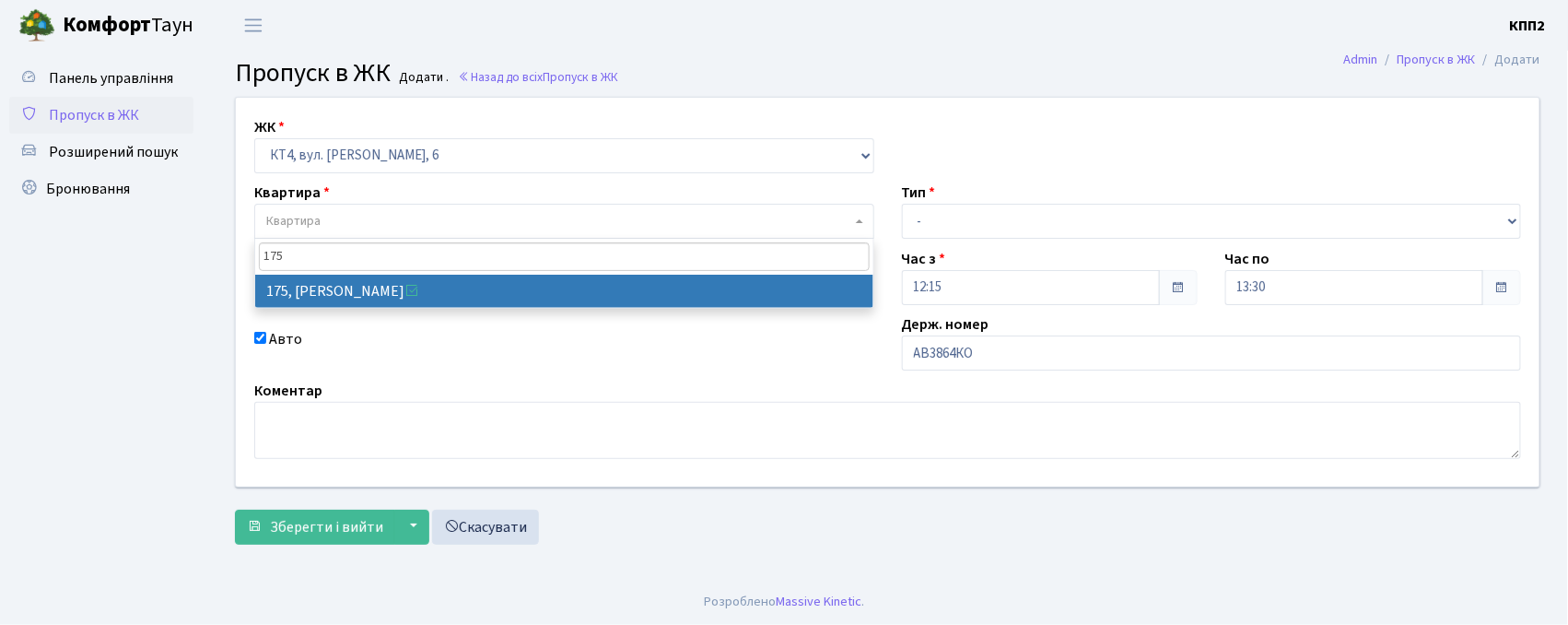
type input "175"
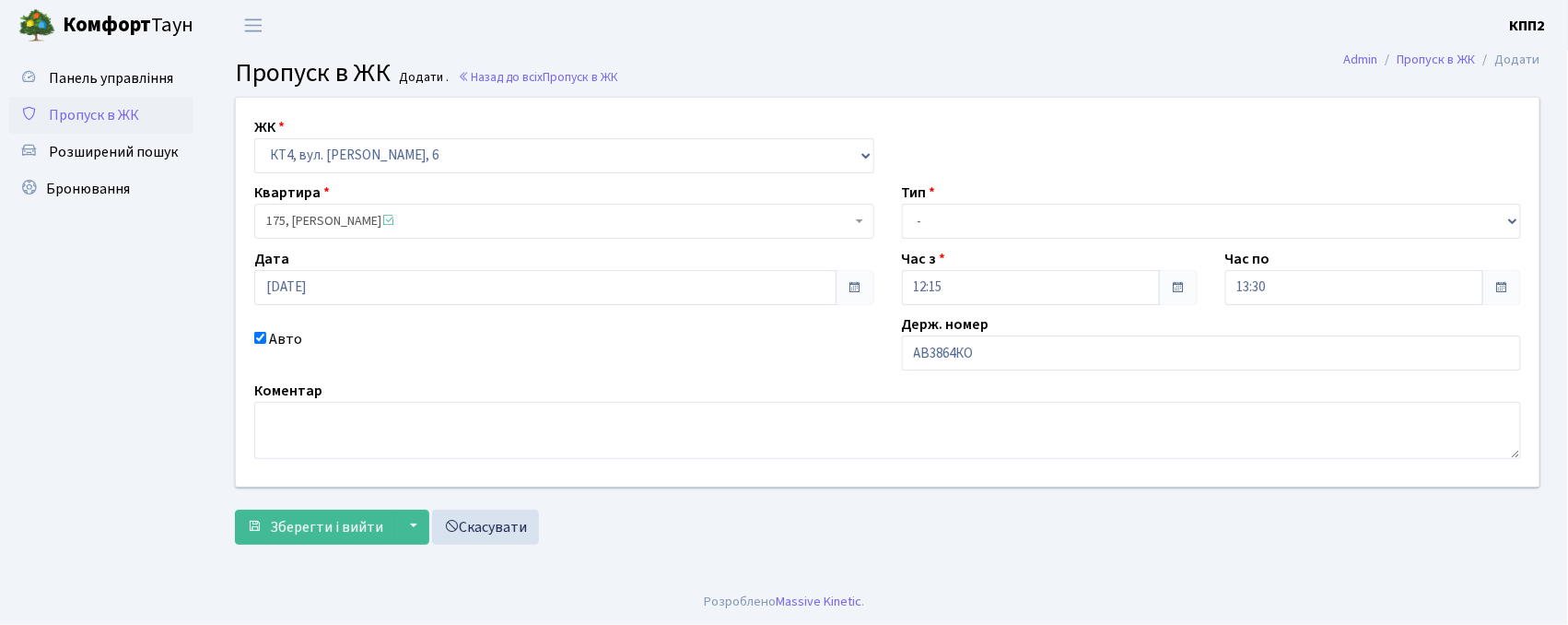
select select "16895"
click at [1082, 218] on select "- Доставка Таксі Гості Сервіс" at bounding box center [1211, 222] width 620 height 35
select select "1"
click at [902, 204] on select "- Доставка Таксі Гості Сервіс" at bounding box center [1211, 222] width 620 height 35
click at [301, 536] on span "Зберегти і вийти" at bounding box center [326, 527] width 113 height 21
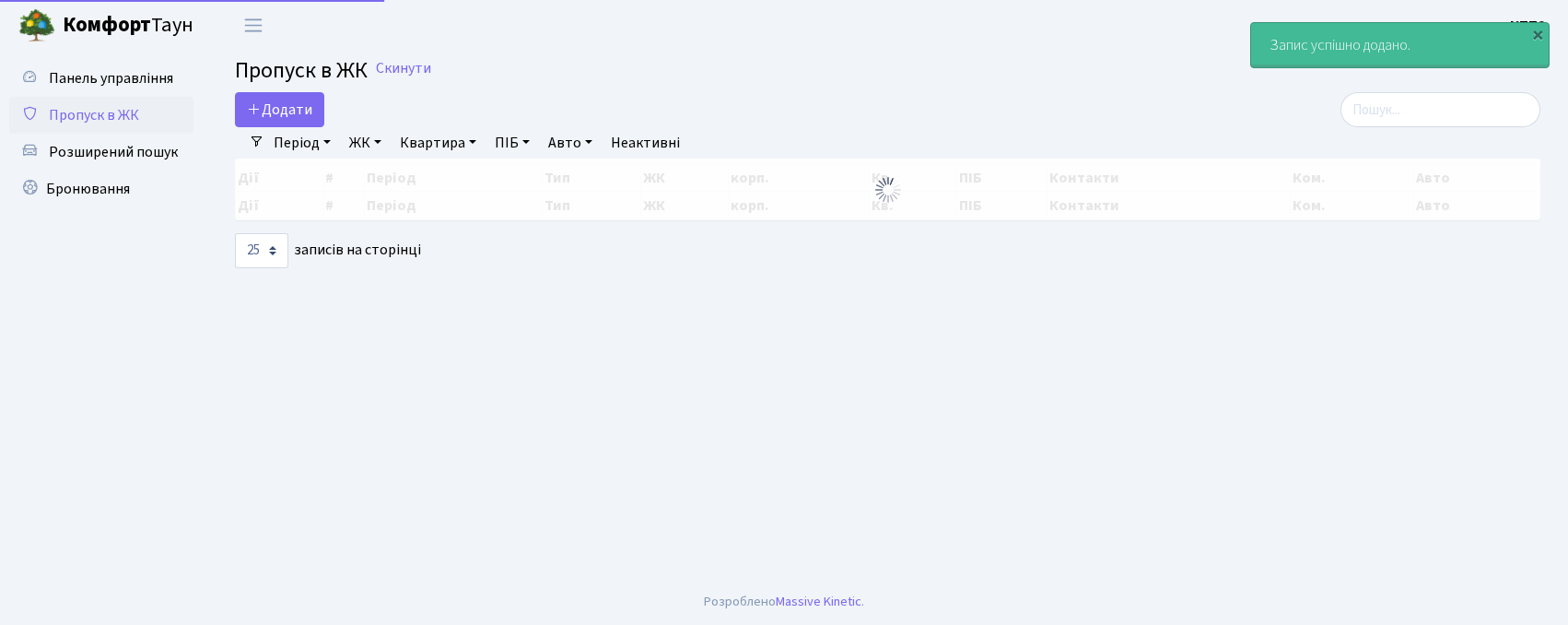
select select "25"
